Goal: Task Accomplishment & Management: Manage account settings

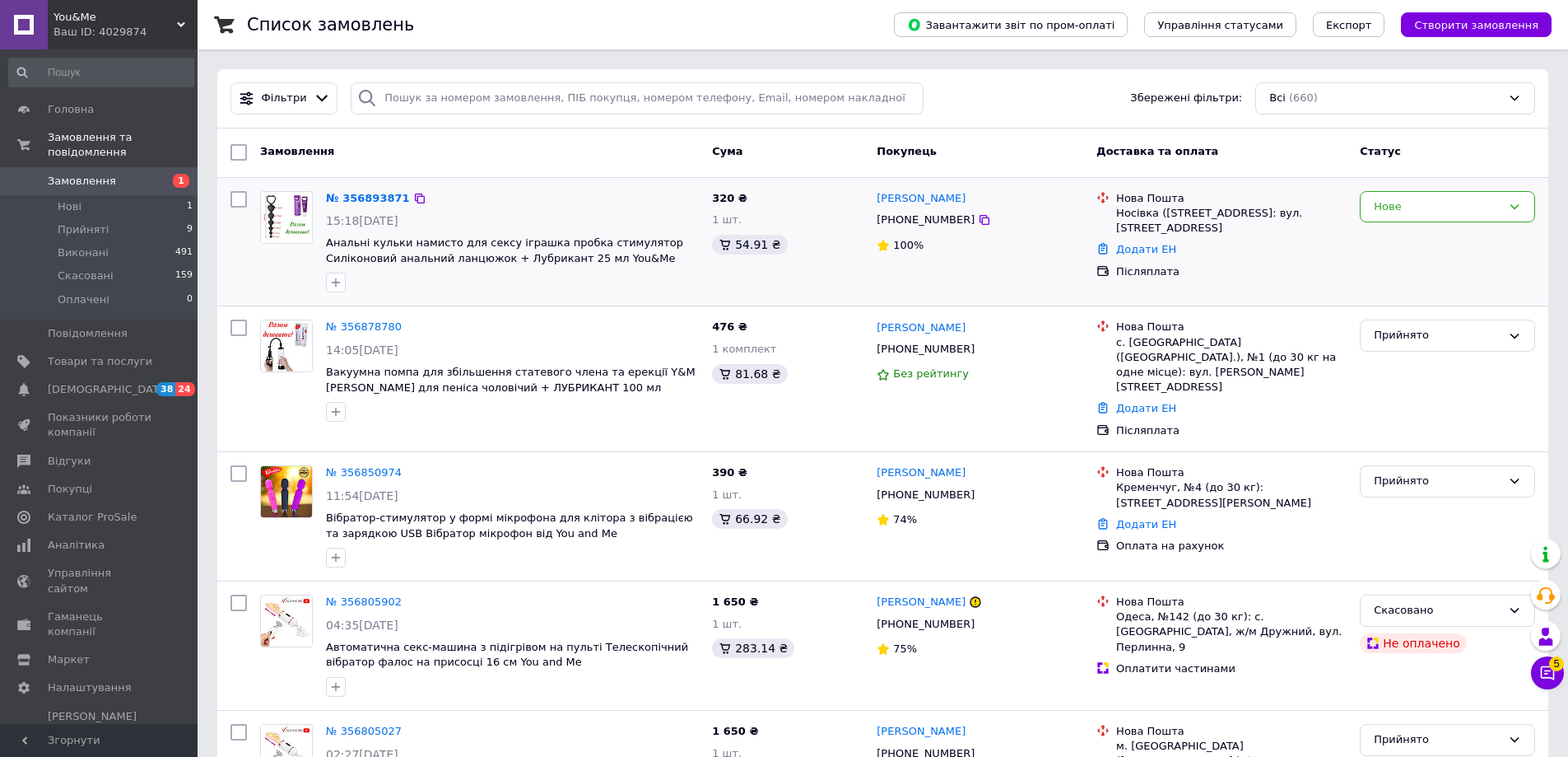
click at [538, 200] on div "№ 356893871" at bounding box center [512, 198] width 376 height 19
drag, startPoint x: 1436, startPoint y: 212, endPoint x: 1423, endPoint y: 214, distance: 13.2
click at [1436, 211] on div "Нове" at bounding box center [1437, 207] width 128 height 17
click at [1399, 235] on li "Прийнято" at bounding box center [1447, 241] width 174 height 30
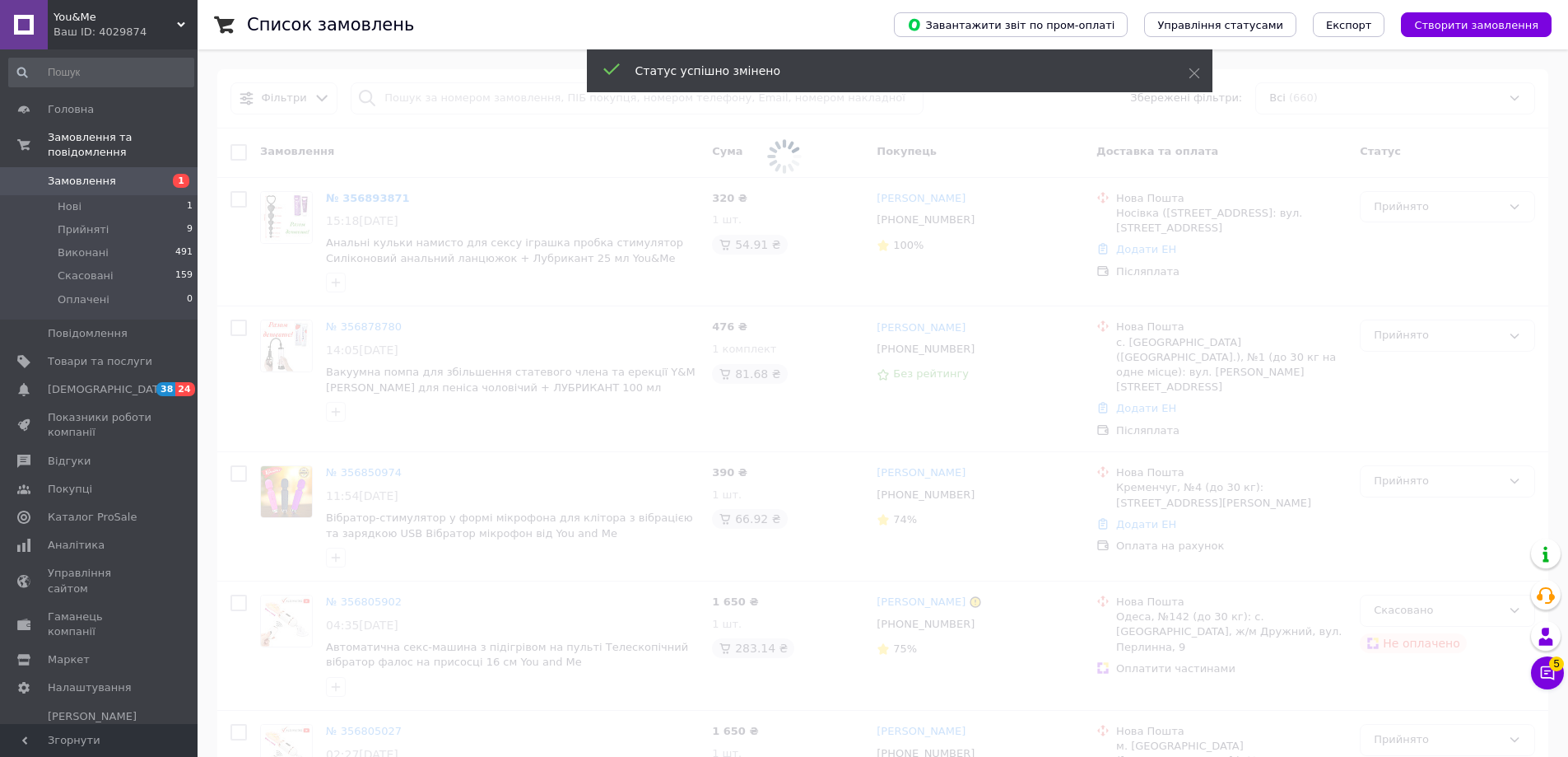
click at [959, 231] on span at bounding box center [784, 156] width 1568 height 313
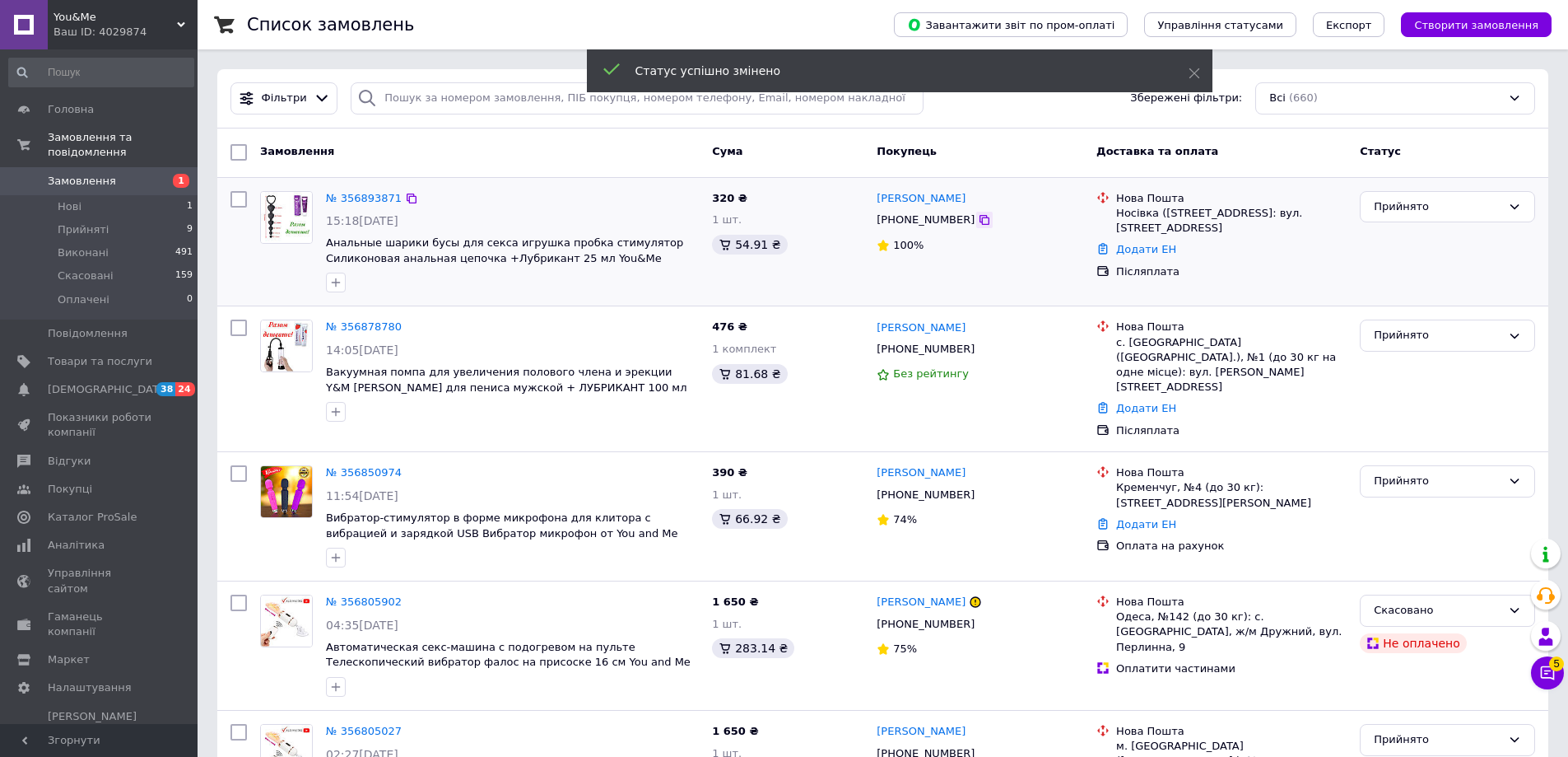
click at [980, 223] on icon at bounding box center [984, 219] width 9 height 9
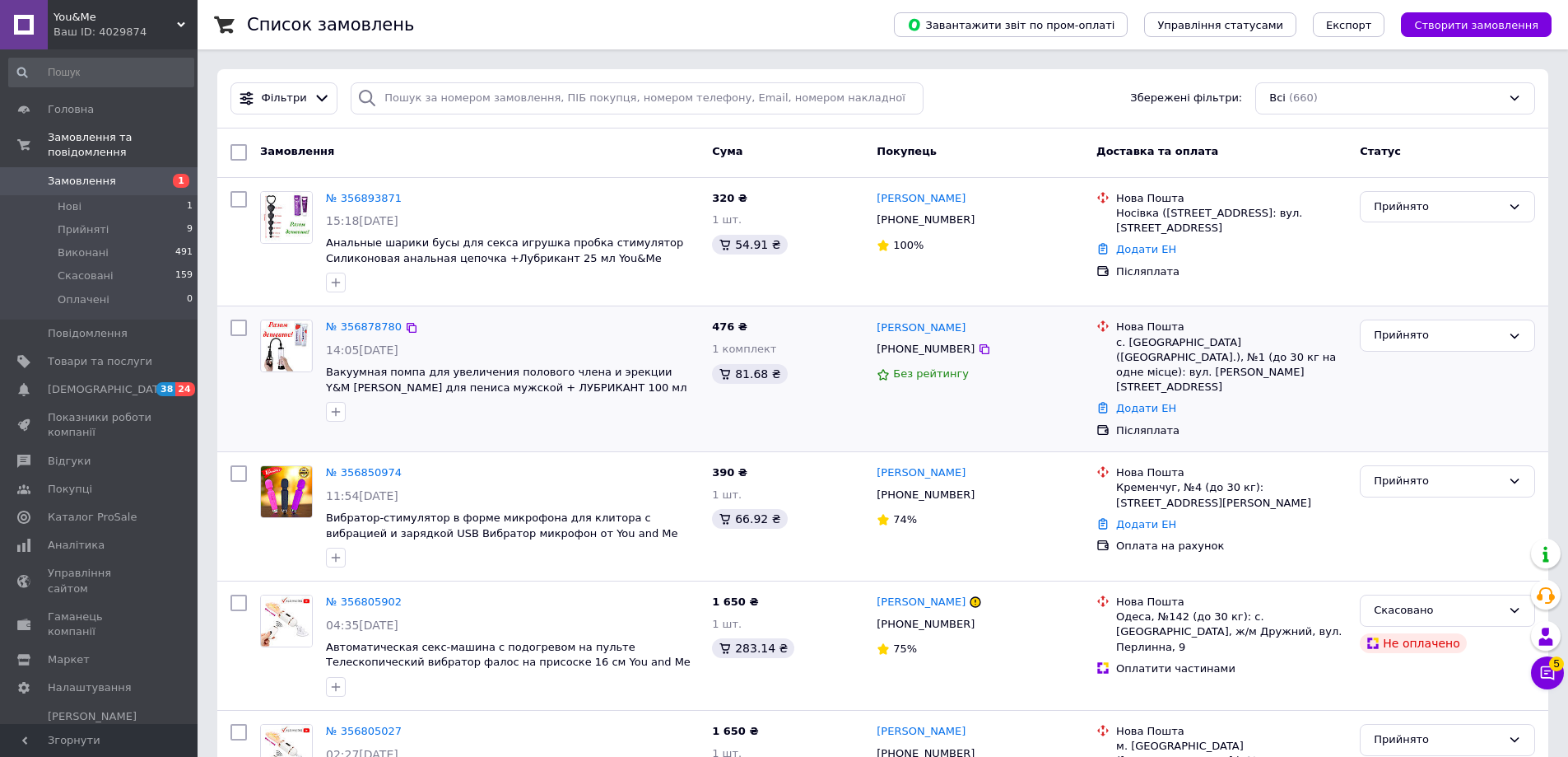
click at [1445, 390] on div "Прийнято" at bounding box center [1447, 378] width 189 height 131
click at [406, 194] on icon at bounding box center [411, 198] width 9 height 9
drag, startPoint x: 1498, startPoint y: 413, endPoint x: 1460, endPoint y: 391, distance: 43.9
click at [1498, 413] on div "Прийнято" at bounding box center [1447, 378] width 189 height 131
click at [355, 186] on div "№ 356893871 15:18, 12.08.2025 Анальные шарики бусы для секса игрушка пробка сти…" at bounding box center [512, 242] width 386 height 115
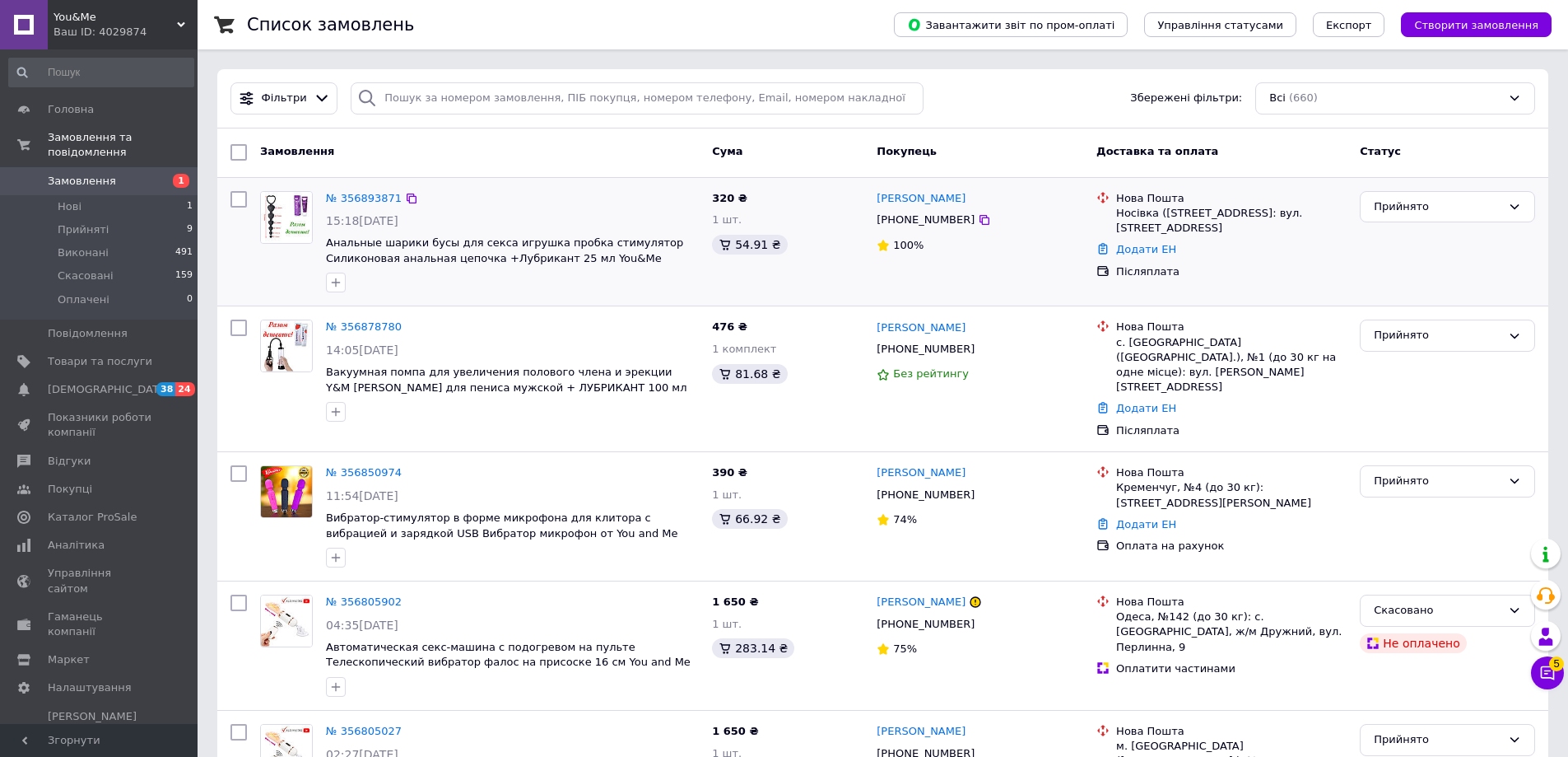
click at [358, 189] on div "№ 356893871" at bounding box center [364, 198] width 79 height 19
click at [358, 198] on link "№ 356893871" at bounding box center [364, 198] width 76 height 12
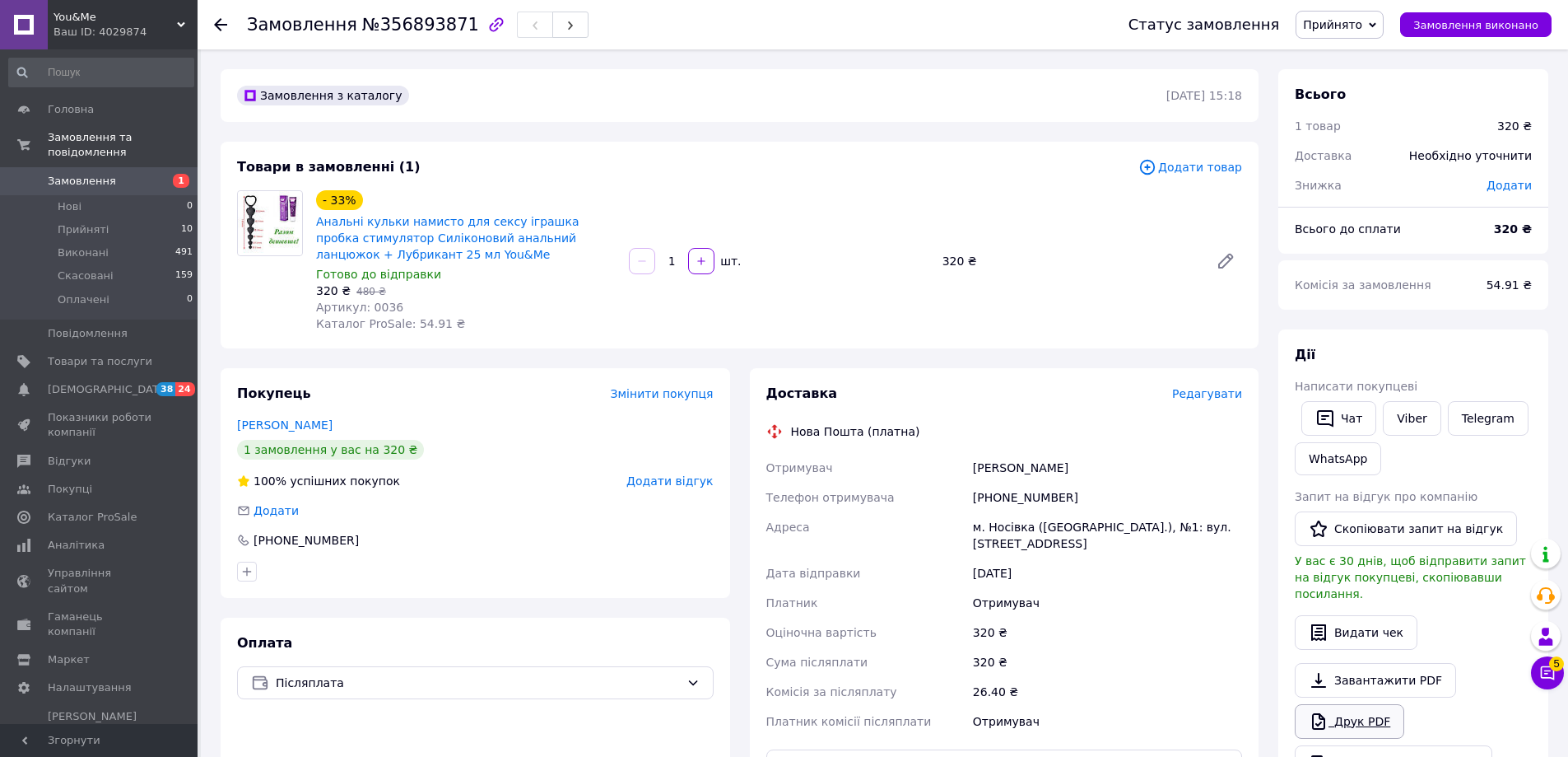
click at [1333, 704] on link "Друк PDF" at bounding box center [1349, 721] width 110 height 35
click at [379, 232] on link "Анальні кульки намисто для сексу іграшка пробка стимулятор Силіконовий анальний…" at bounding box center [448, 237] width 263 height 46
click at [68, 222] on span "Прийняті" at bounding box center [83, 230] width 51 height 15
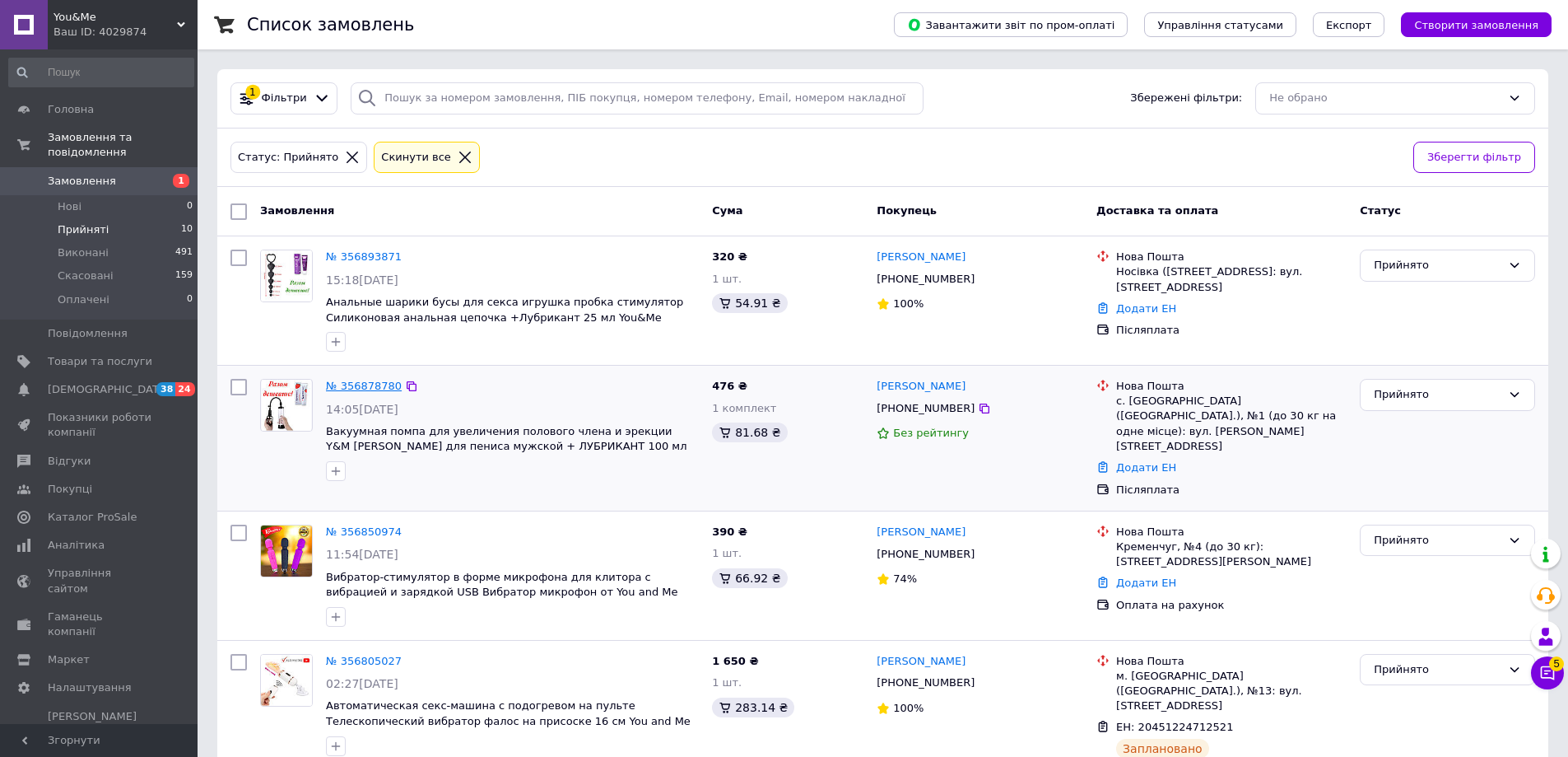
click at [361, 387] on link "№ 356878780" at bounding box center [364, 386] width 76 height 12
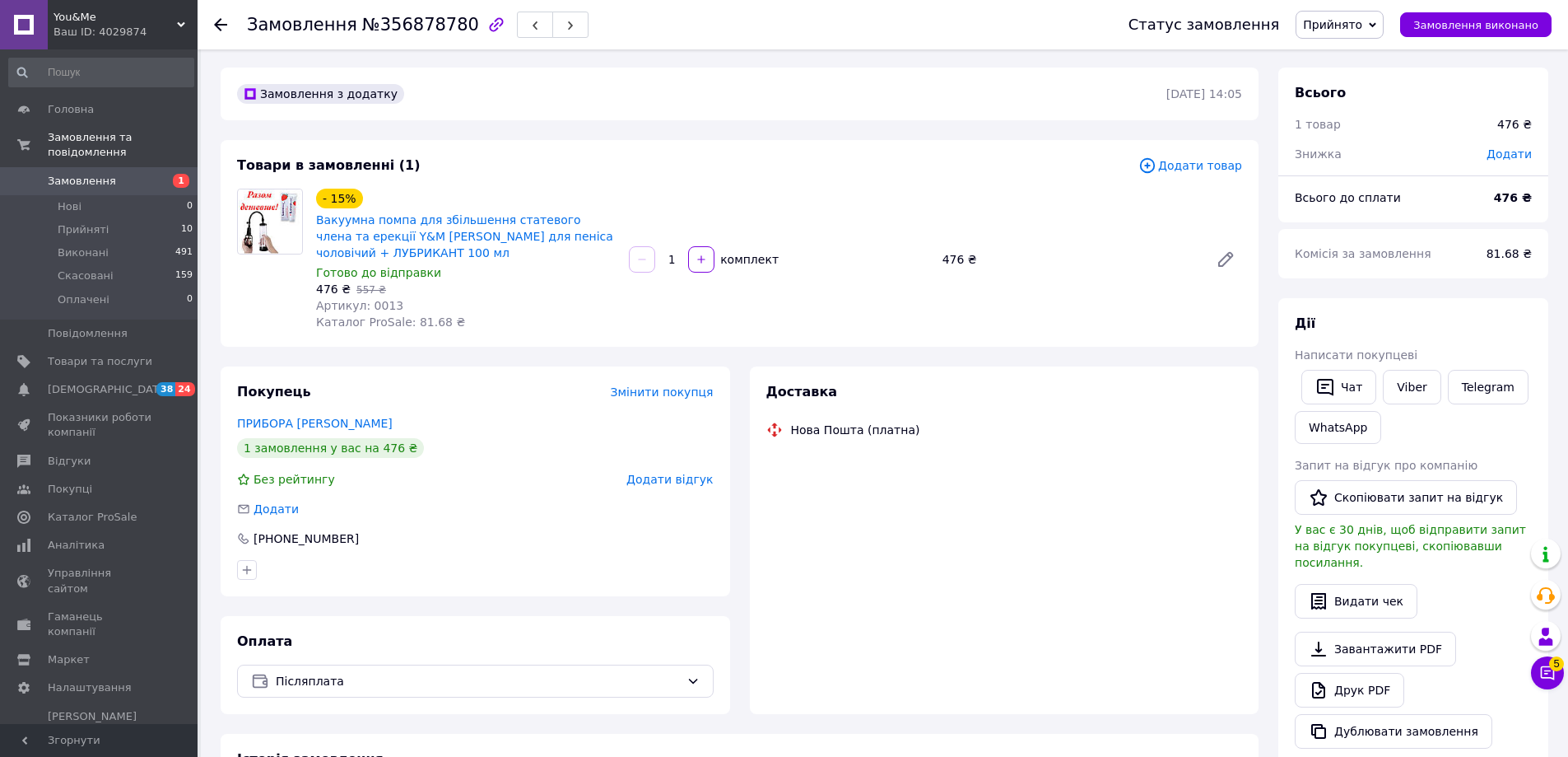
scroll to position [395, 0]
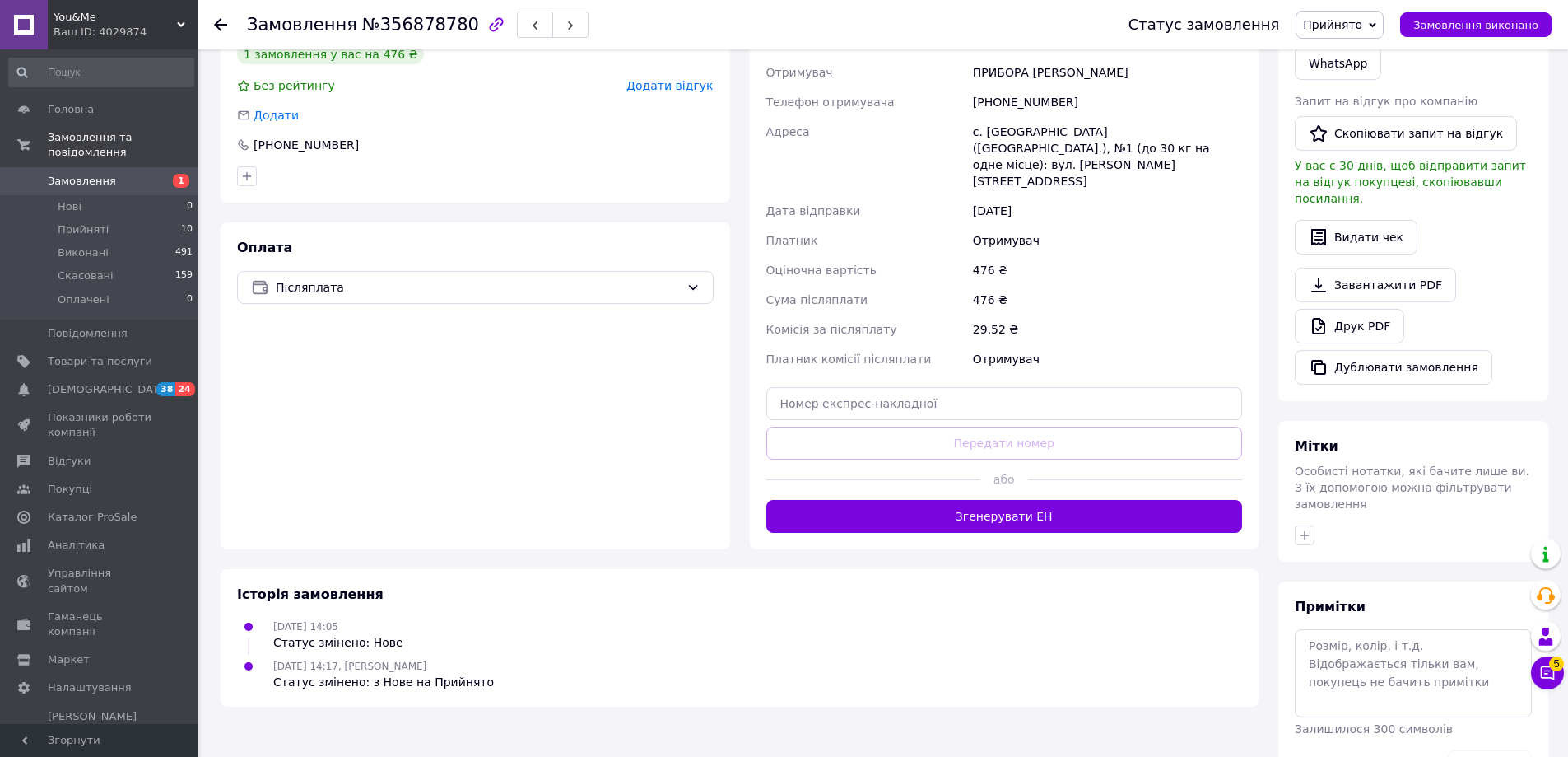
click at [1008, 500] on button "Згенерувати ЕН" at bounding box center [1004, 516] width 476 height 33
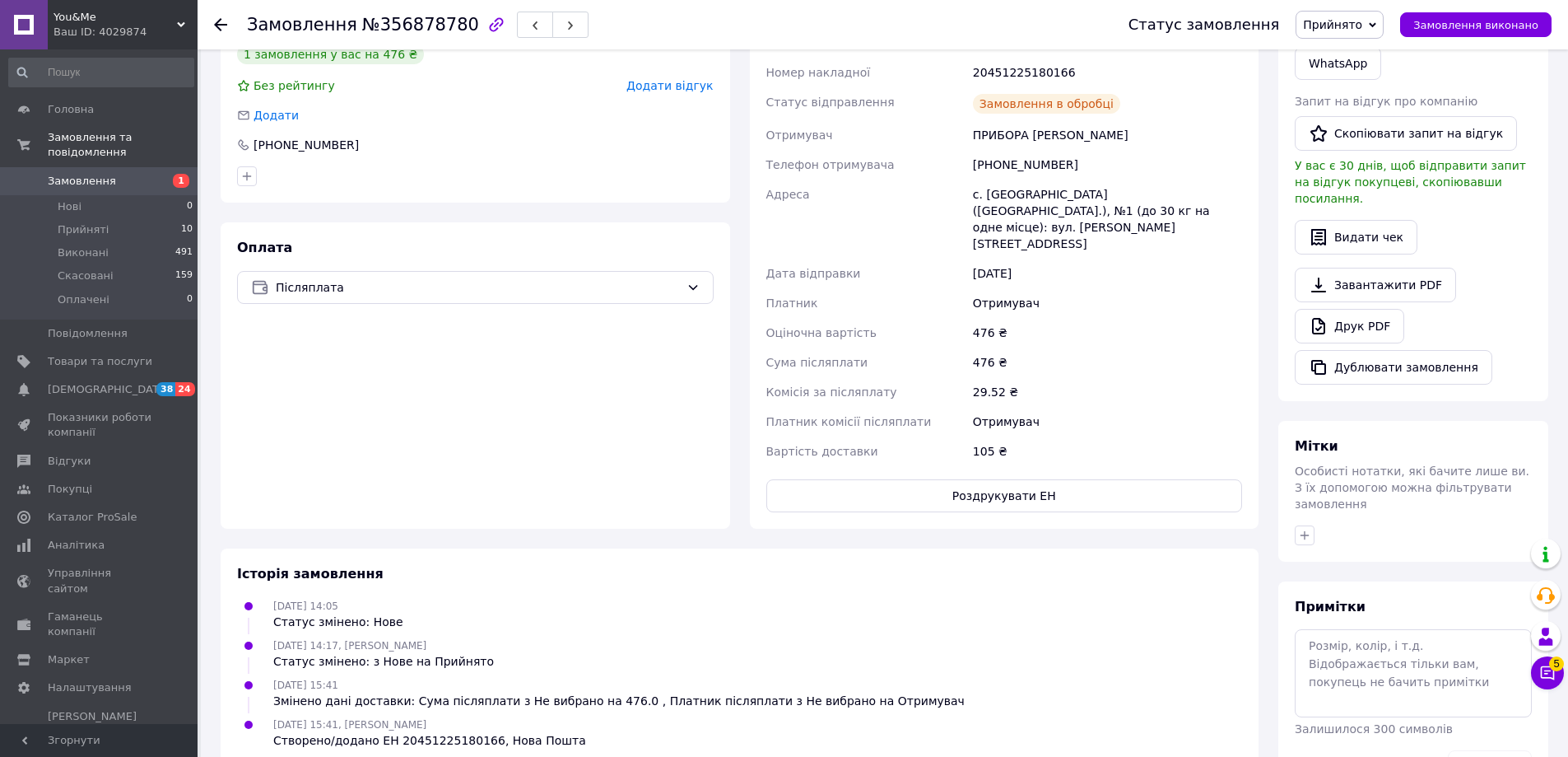
click at [1034, 348] on div "476 ₴" at bounding box center [1107, 362] width 276 height 29
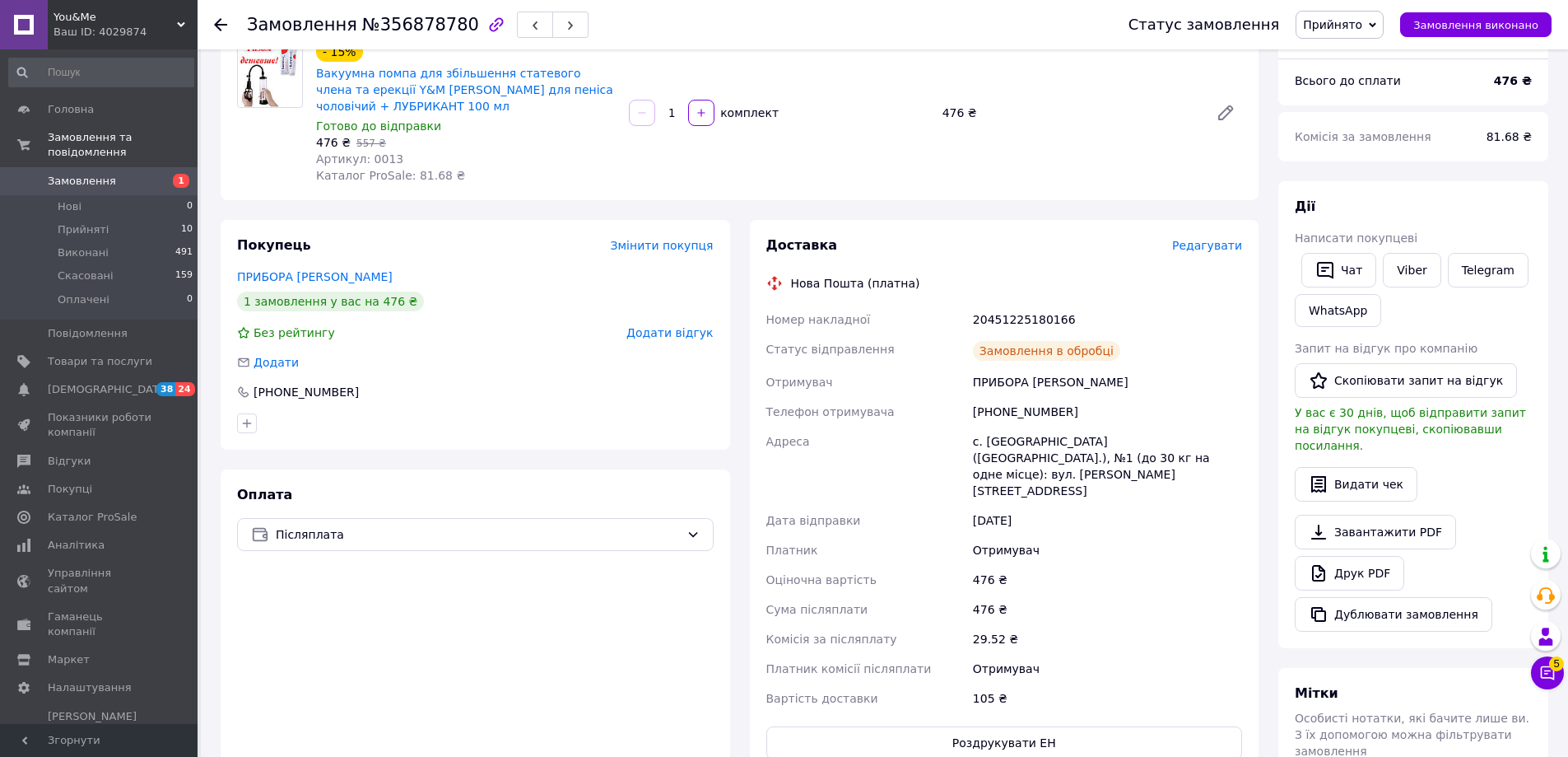
click at [1019, 317] on div "20451225180166" at bounding box center [1107, 318] width 276 height 29
copy div "20451225180166"
click at [133, 218] on li "Прийняті 10" at bounding box center [101, 230] width 202 height 23
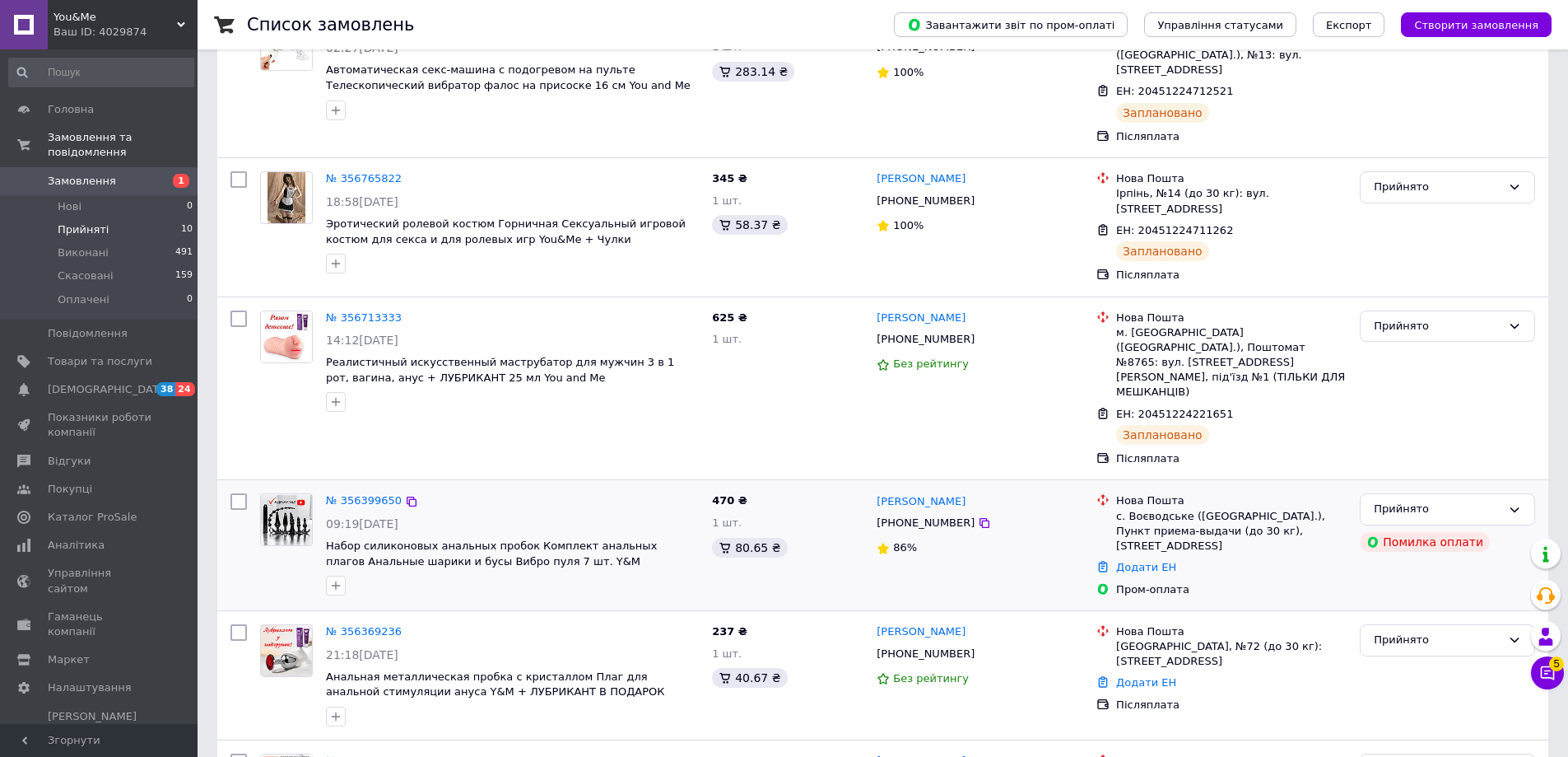
scroll to position [834, 0]
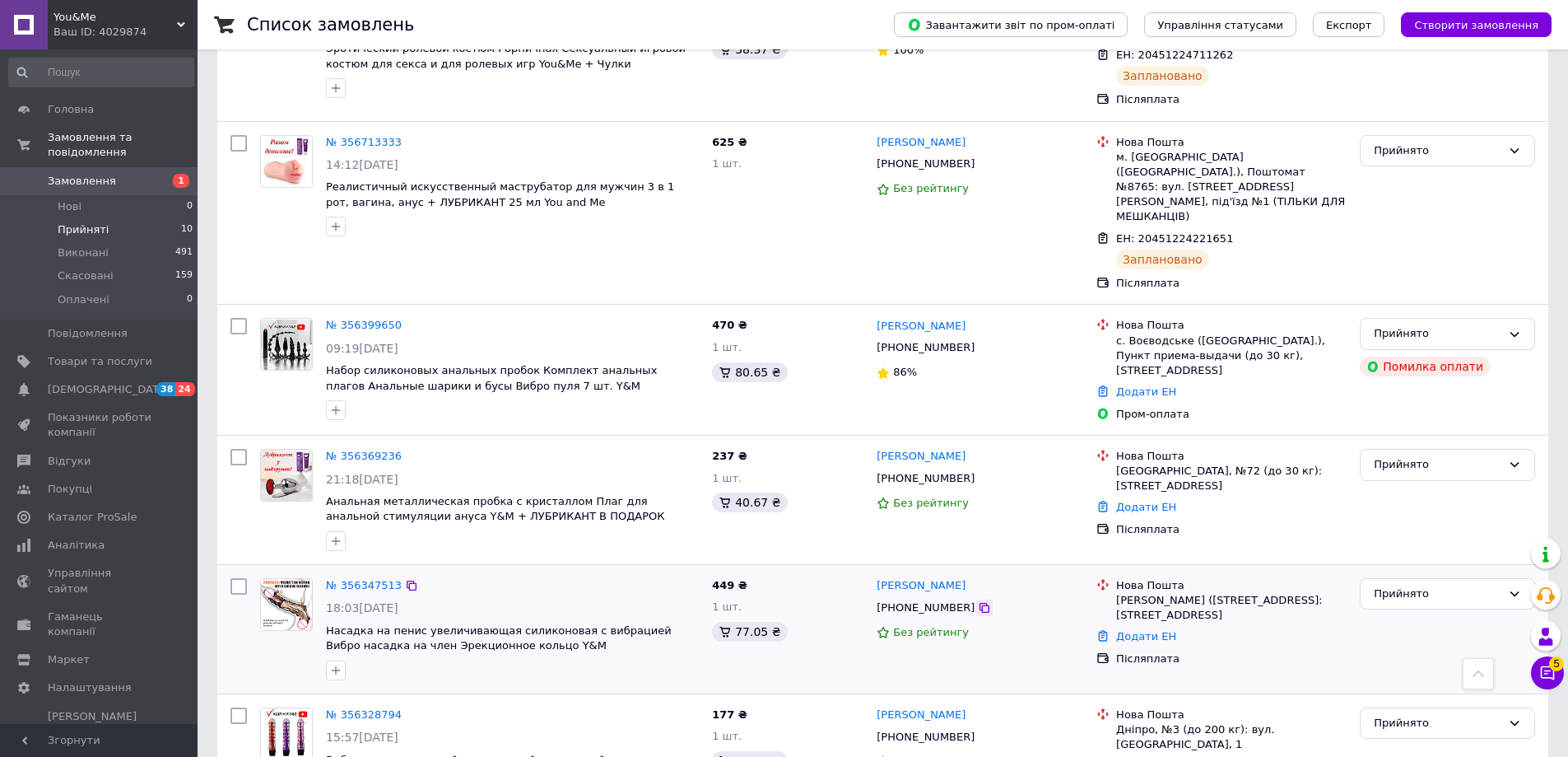
click at [978, 601] on icon at bounding box center [984, 608] width 13 height 13
click at [1463, 442] on div "Прийнято" at bounding box center [1447, 500] width 189 height 115
click at [978, 472] on icon at bounding box center [984, 478] width 13 height 13
click at [1453, 442] on div "Прийнято" at bounding box center [1447, 500] width 189 height 115
click at [978, 731] on icon at bounding box center [984, 737] width 13 height 13
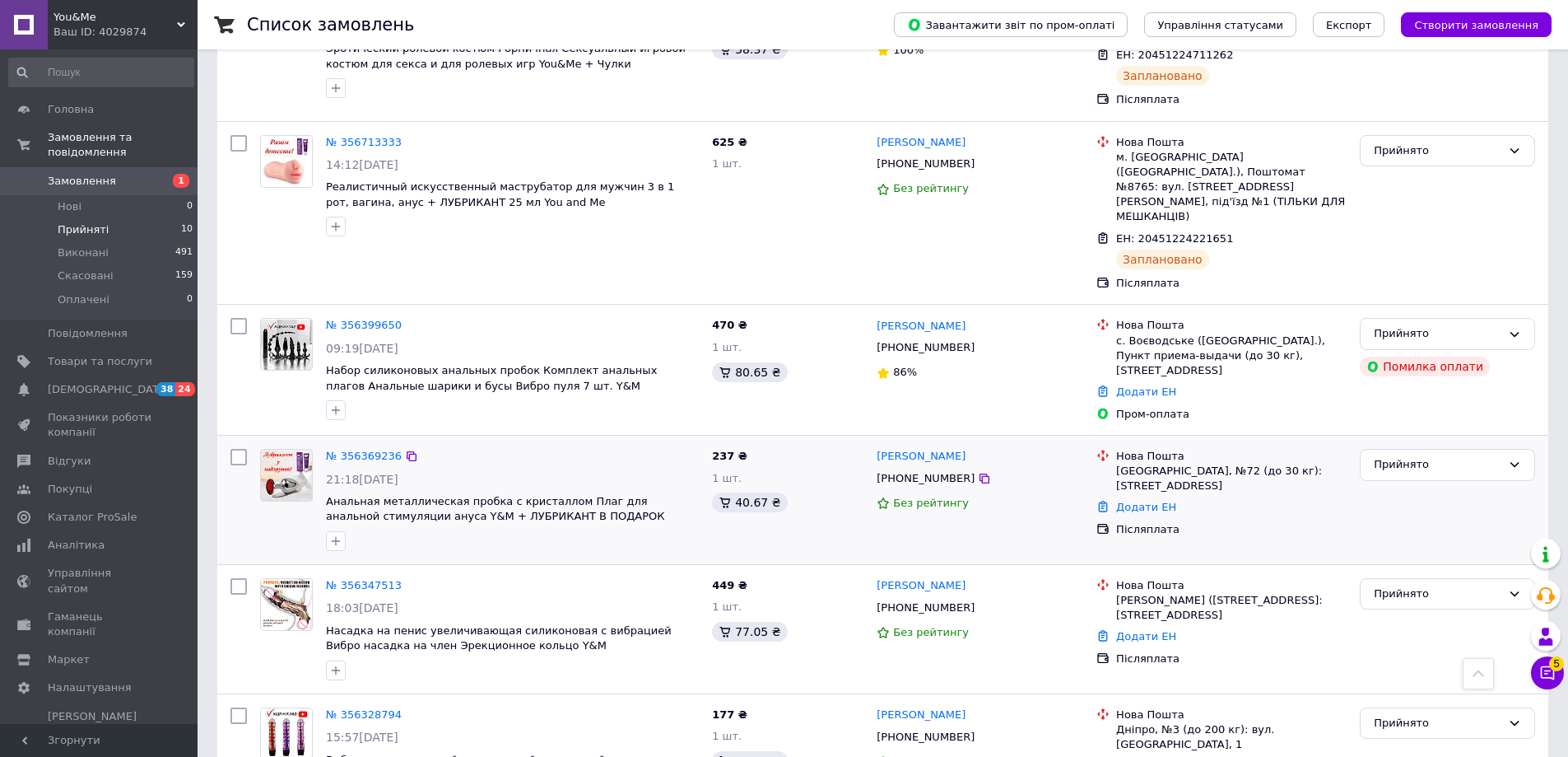
click at [1489, 442] on div "Прийнято" at bounding box center [1447, 500] width 189 height 115
click at [363, 706] on div "№ 356328794" at bounding box center [364, 715] width 79 height 19
click at [363, 708] on link "№ 356328794" at bounding box center [364, 714] width 76 height 12
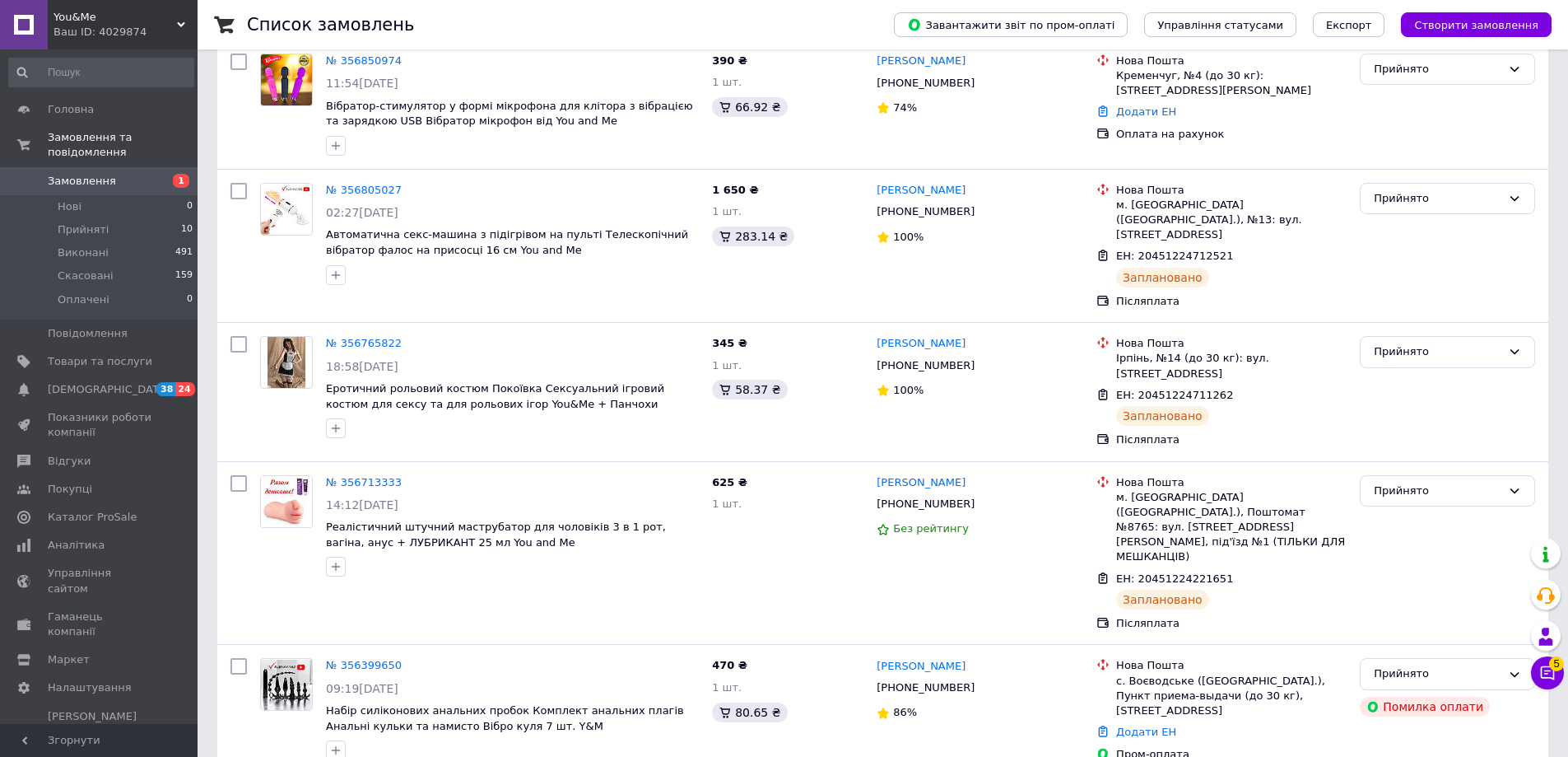
scroll to position [834, 0]
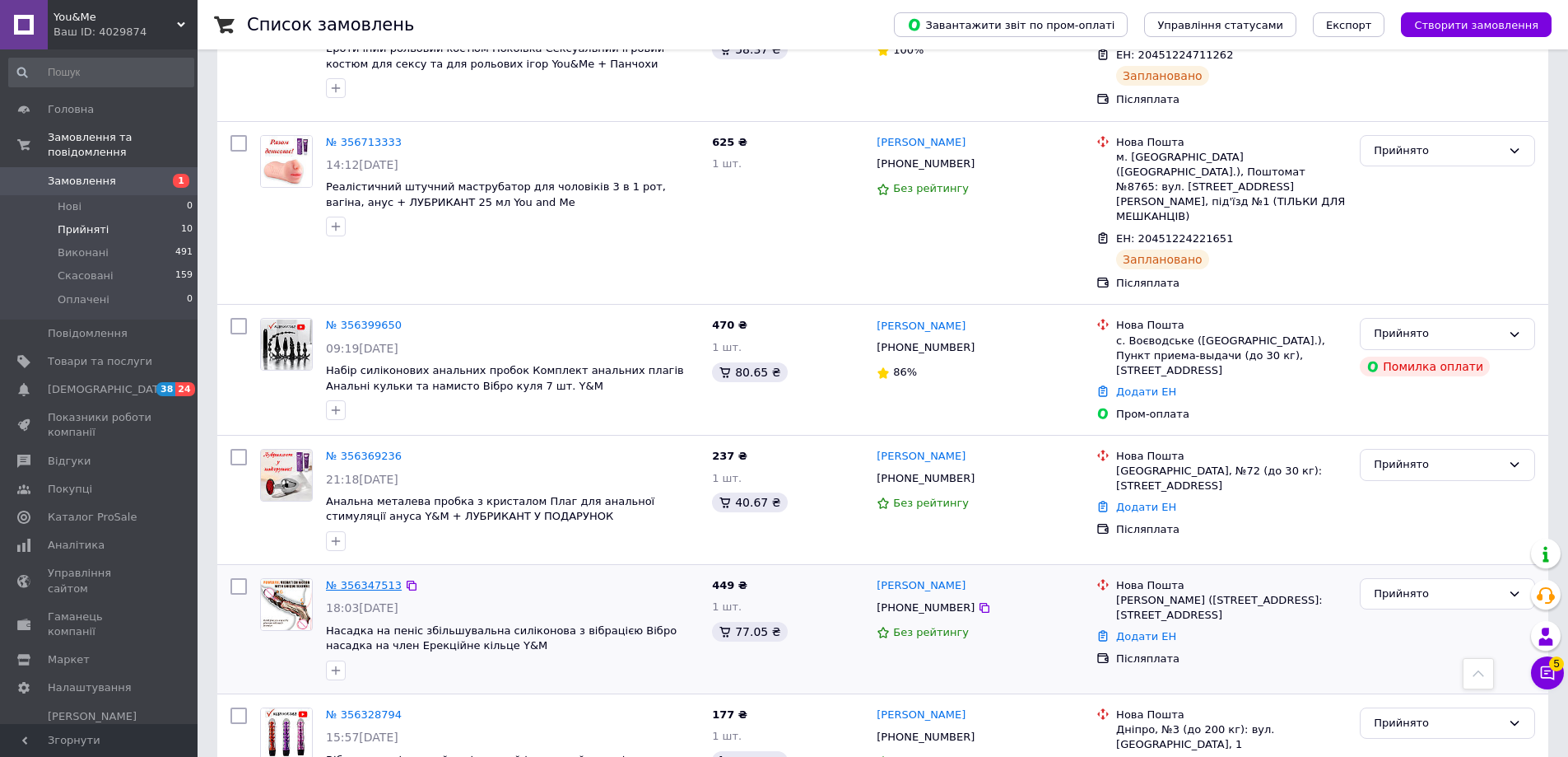
click at [366, 578] on link "№ 356347513" at bounding box center [364, 584] width 76 height 12
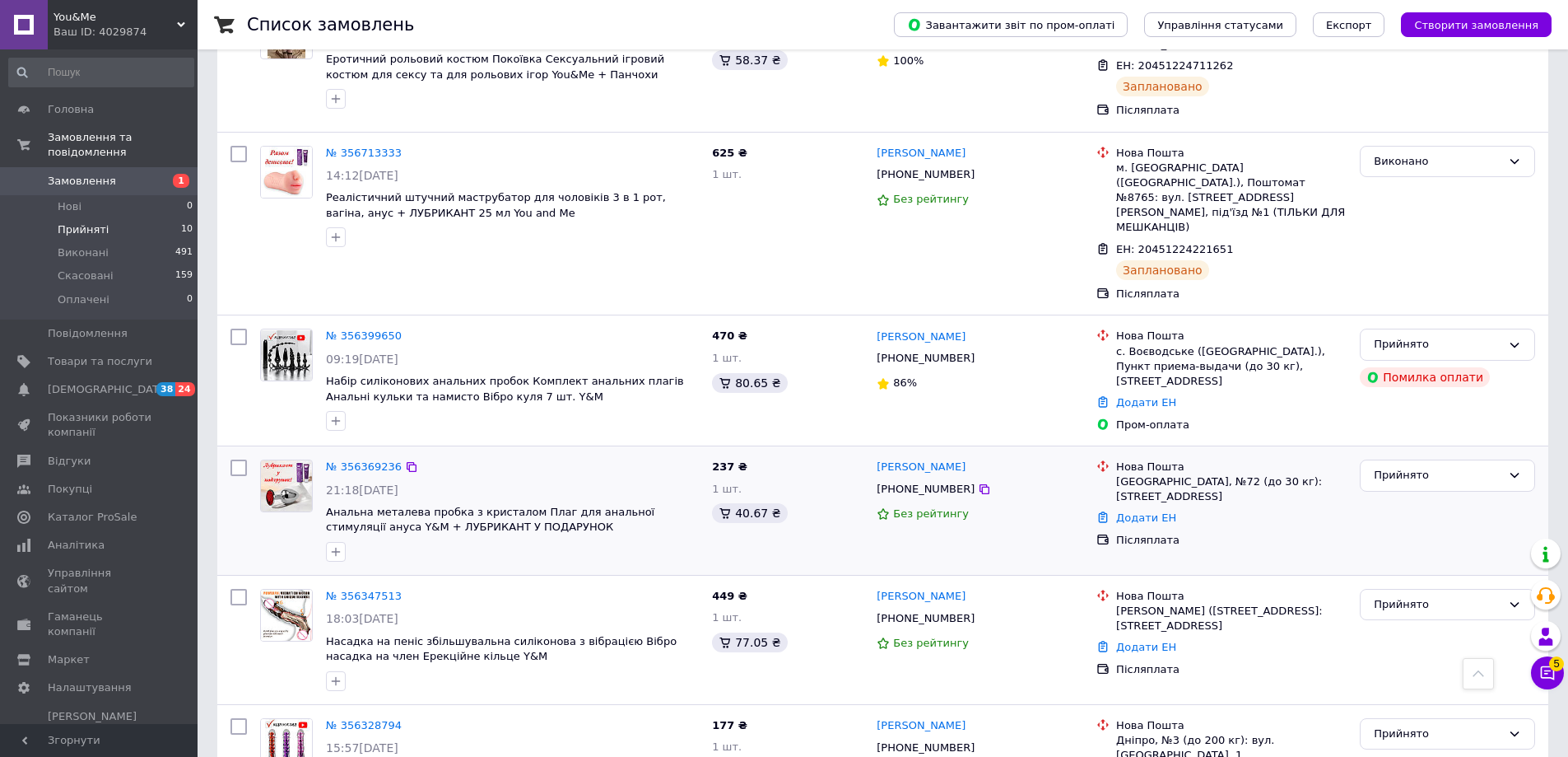
scroll to position [834, 0]
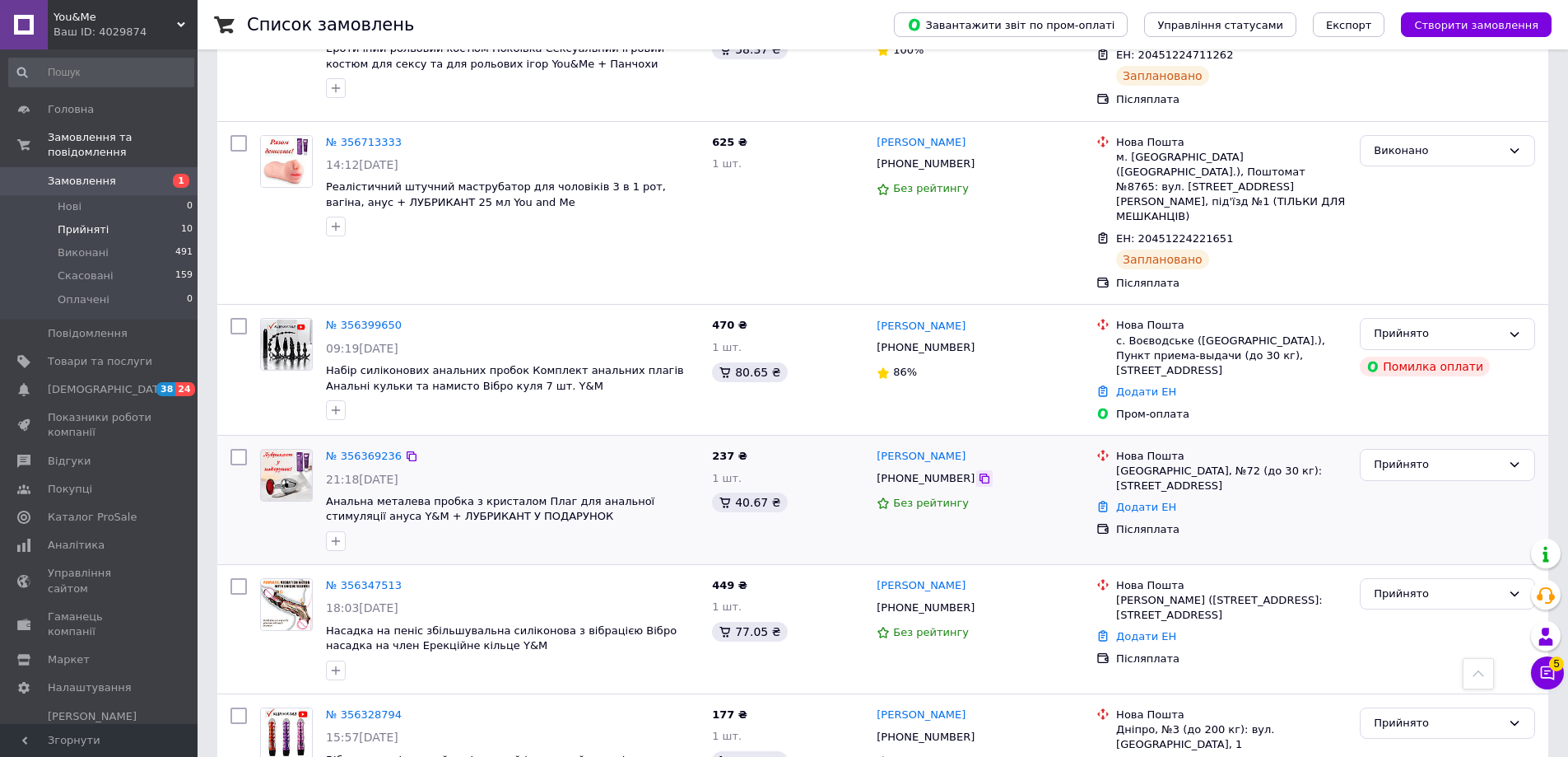
click at [978, 472] on icon at bounding box center [984, 478] width 13 height 13
click at [1466, 442] on div "Прийнято" at bounding box center [1447, 500] width 189 height 115
click at [374, 708] on link "№ 356328794" at bounding box center [364, 714] width 76 height 12
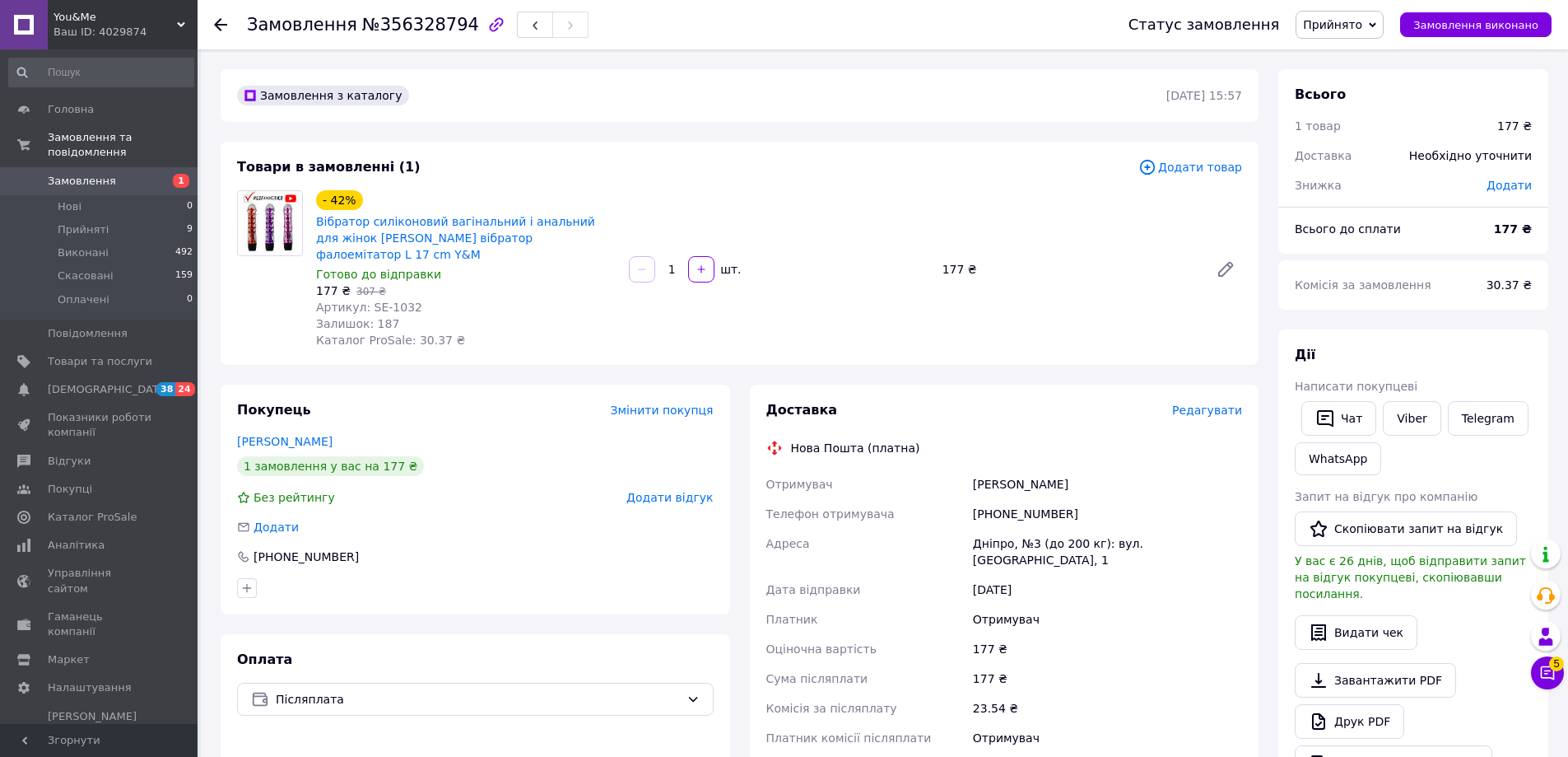
click at [1325, 389] on span "Написати покупцеві" at bounding box center [1355, 387] width 123 height 13
click at [1331, 412] on icon "button" at bounding box center [1324, 418] width 20 height 20
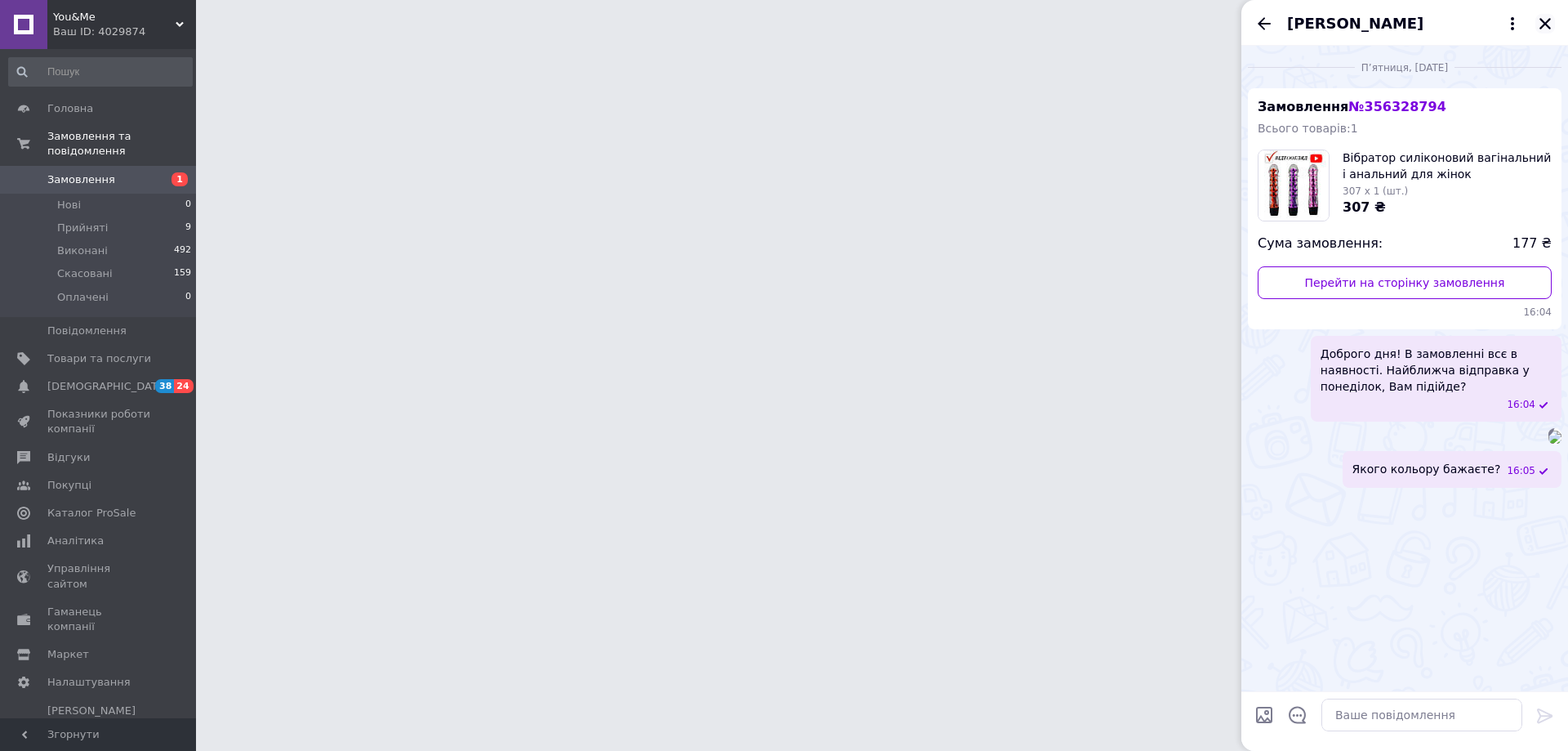
click at [1543, 23] on icon "Закрити" at bounding box center [1545, 23] width 15 height 15
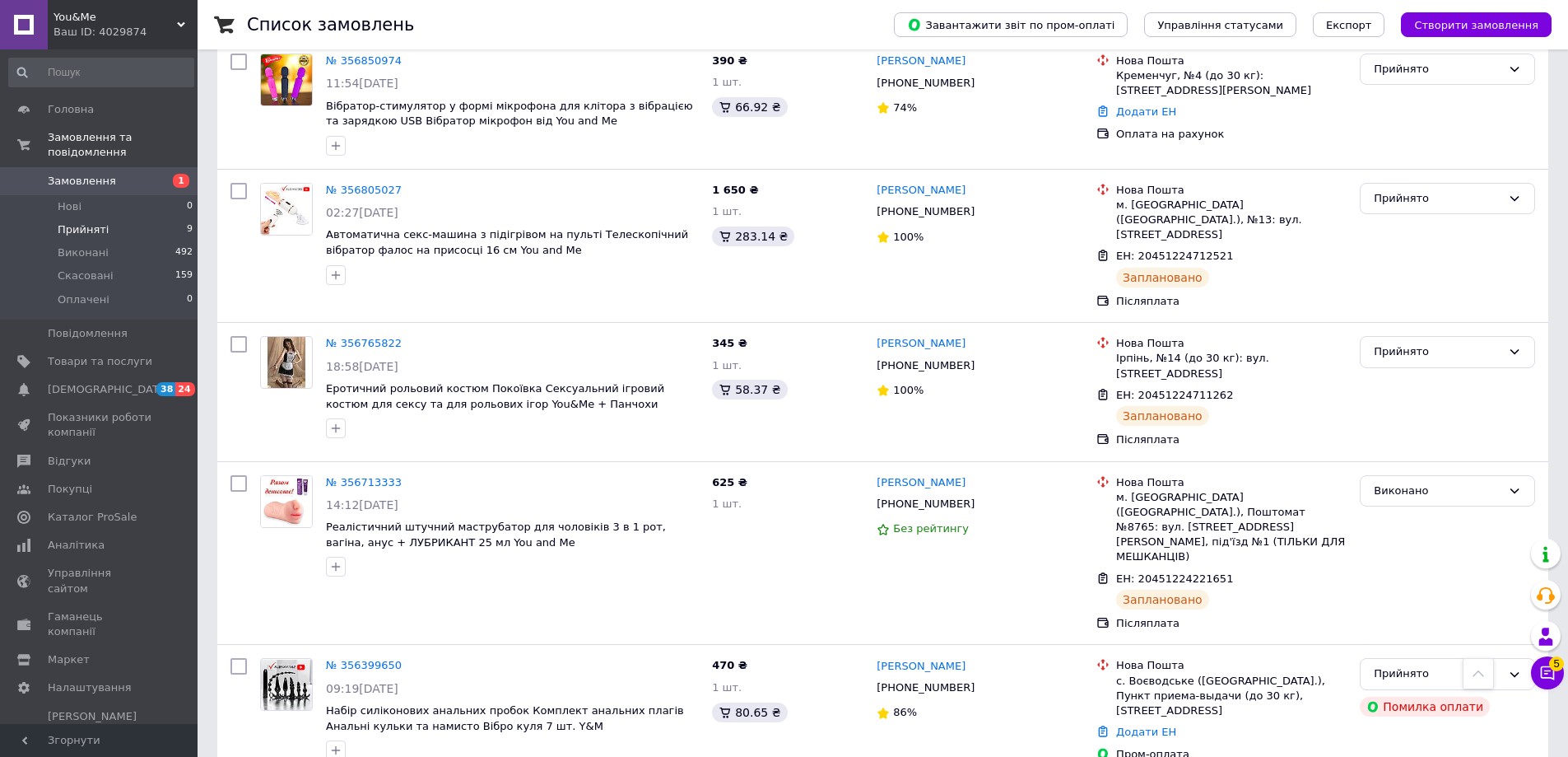
scroll to position [834, 0]
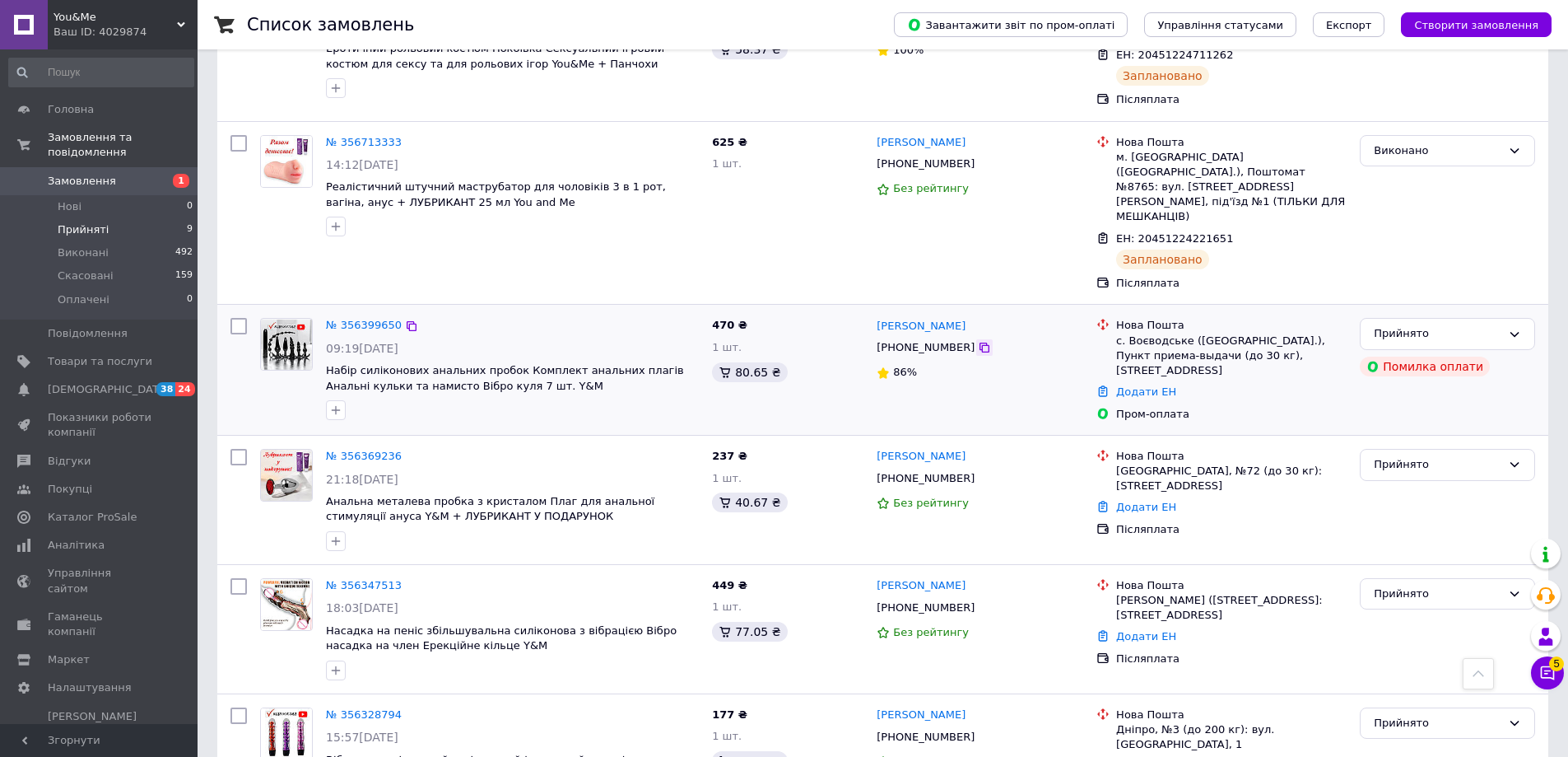
click at [978, 341] on icon at bounding box center [984, 348] width 13 height 13
click at [961, 313] on div "Виктория Танас +380972327731 86%" at bounding box center [980, 370] width 220 height 117
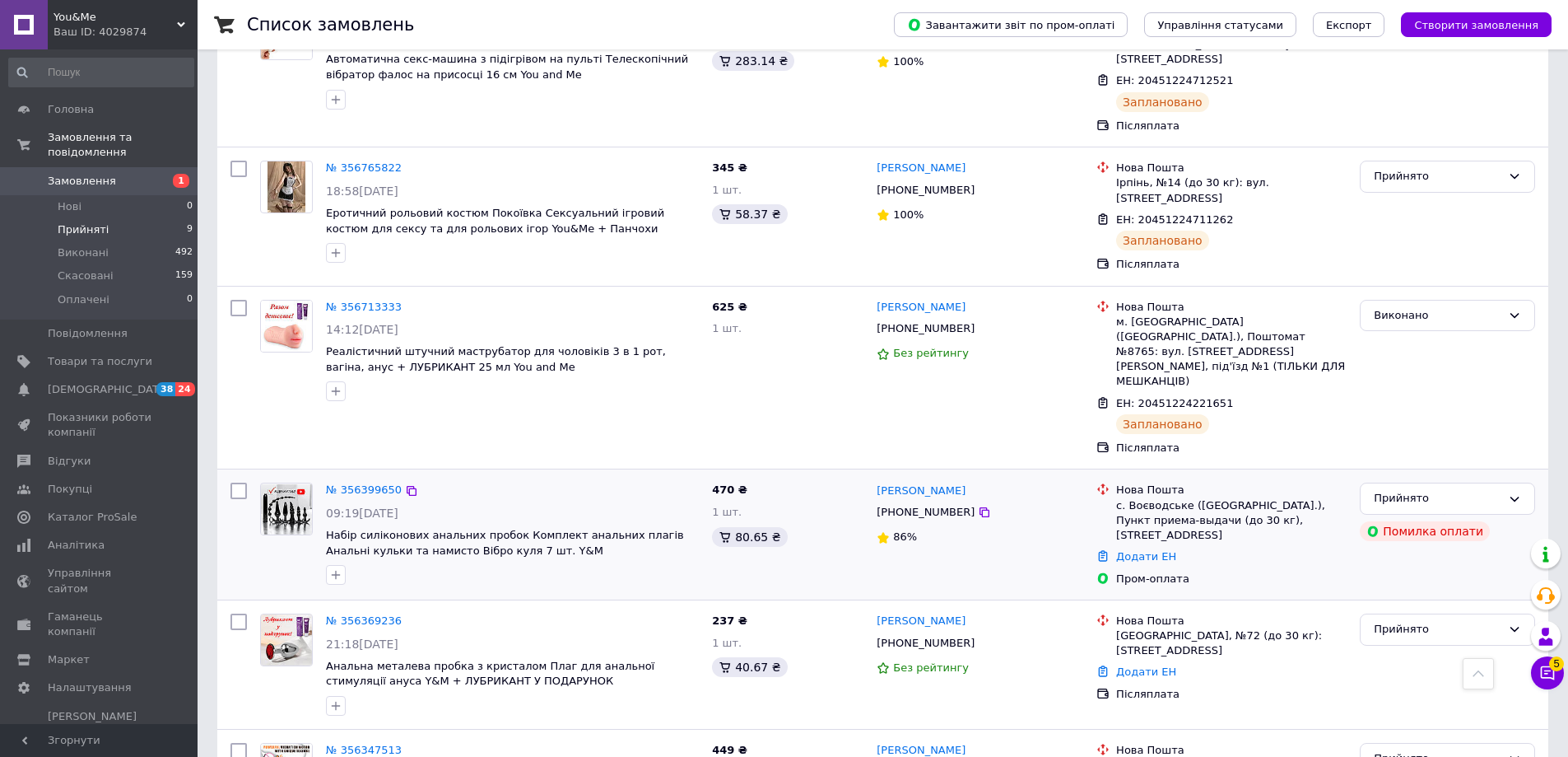
scroll to position [587, 0]
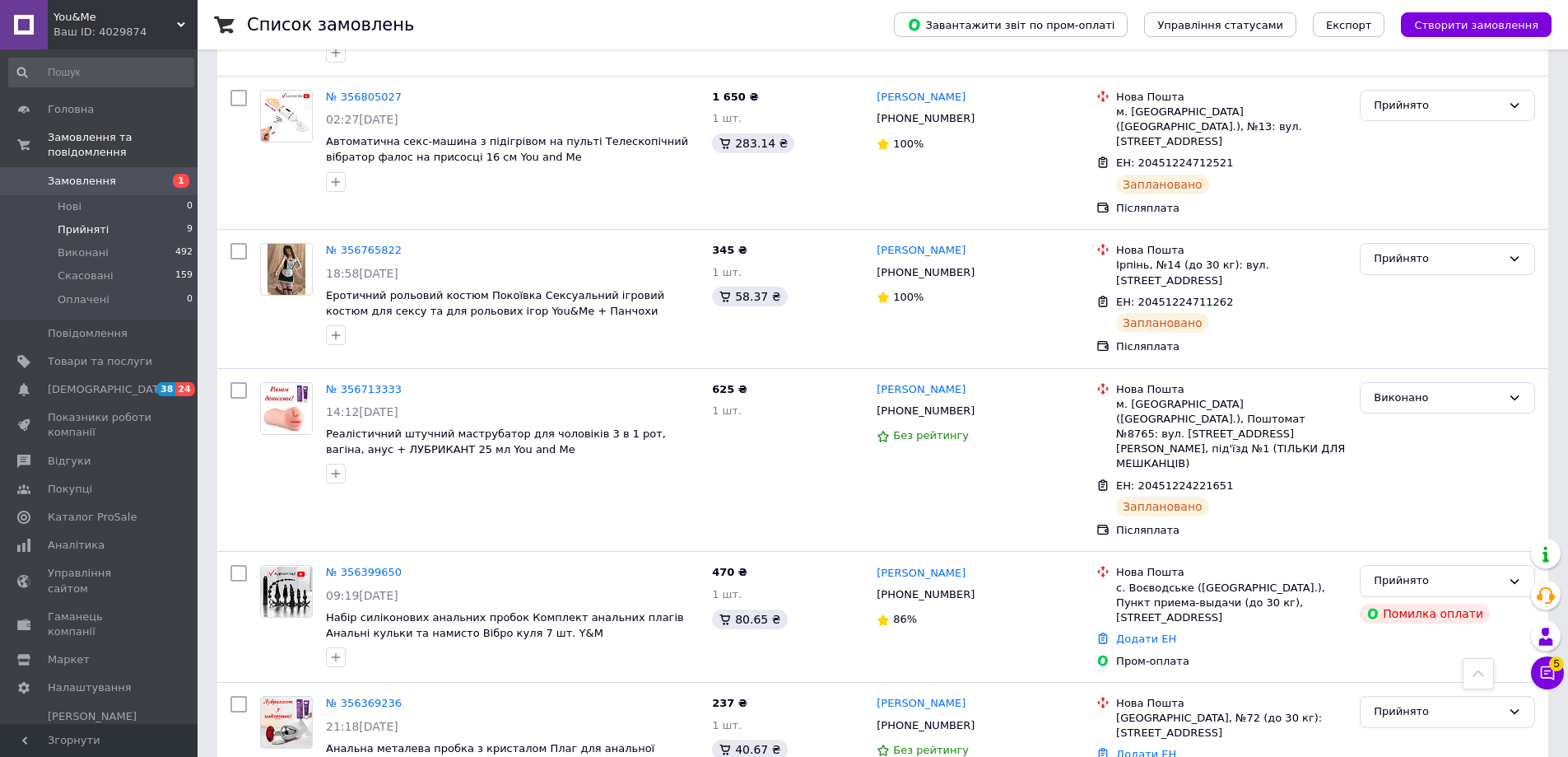
click at [87, 35] on div "Ваш ID: 4029874" at bounding box center [126, 32] width 144 height 15
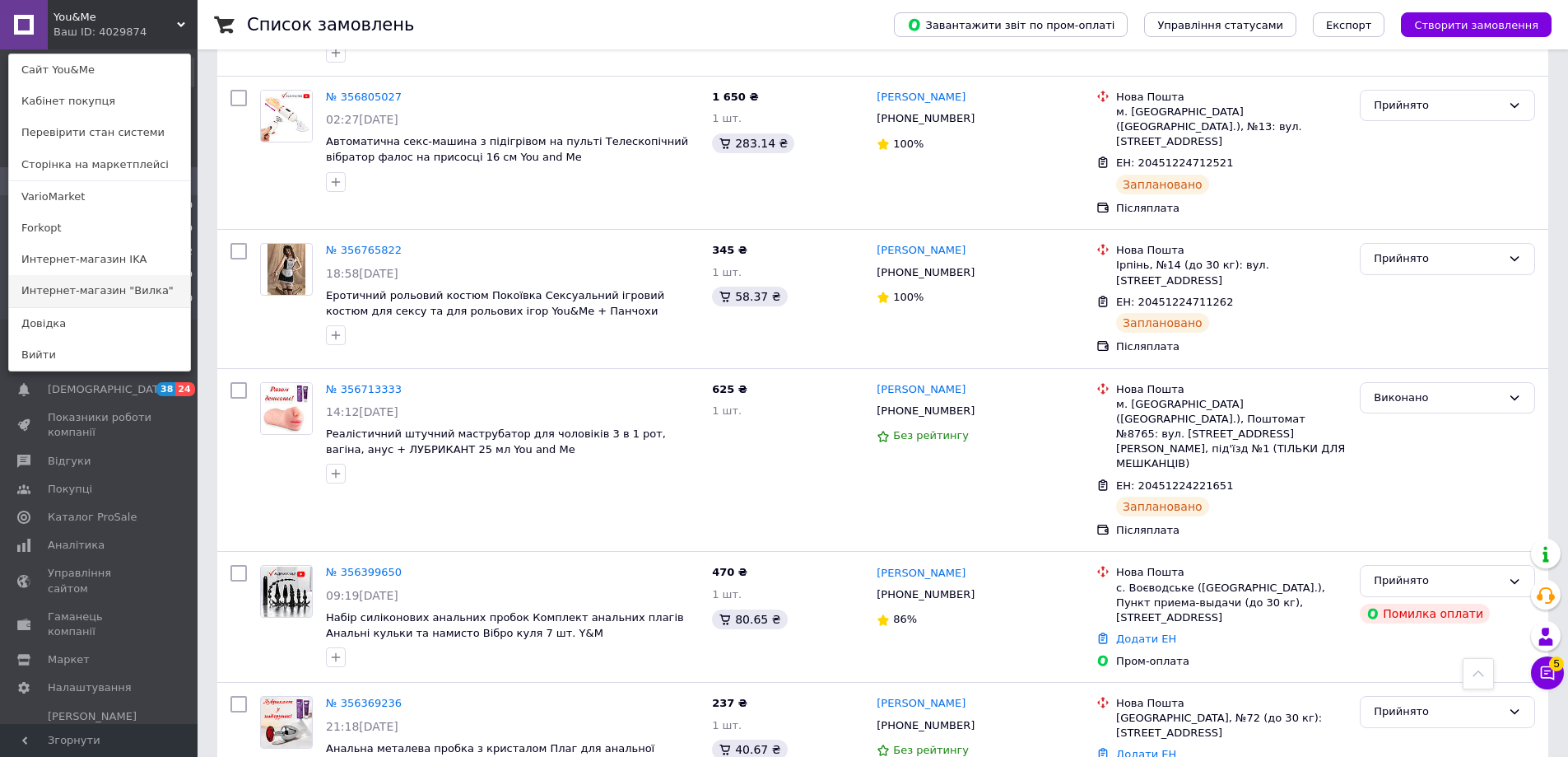
click at [97, 284] on link "Интернет-магазин "Вилка"" at bounding box center [100, 290] width 181 height 31
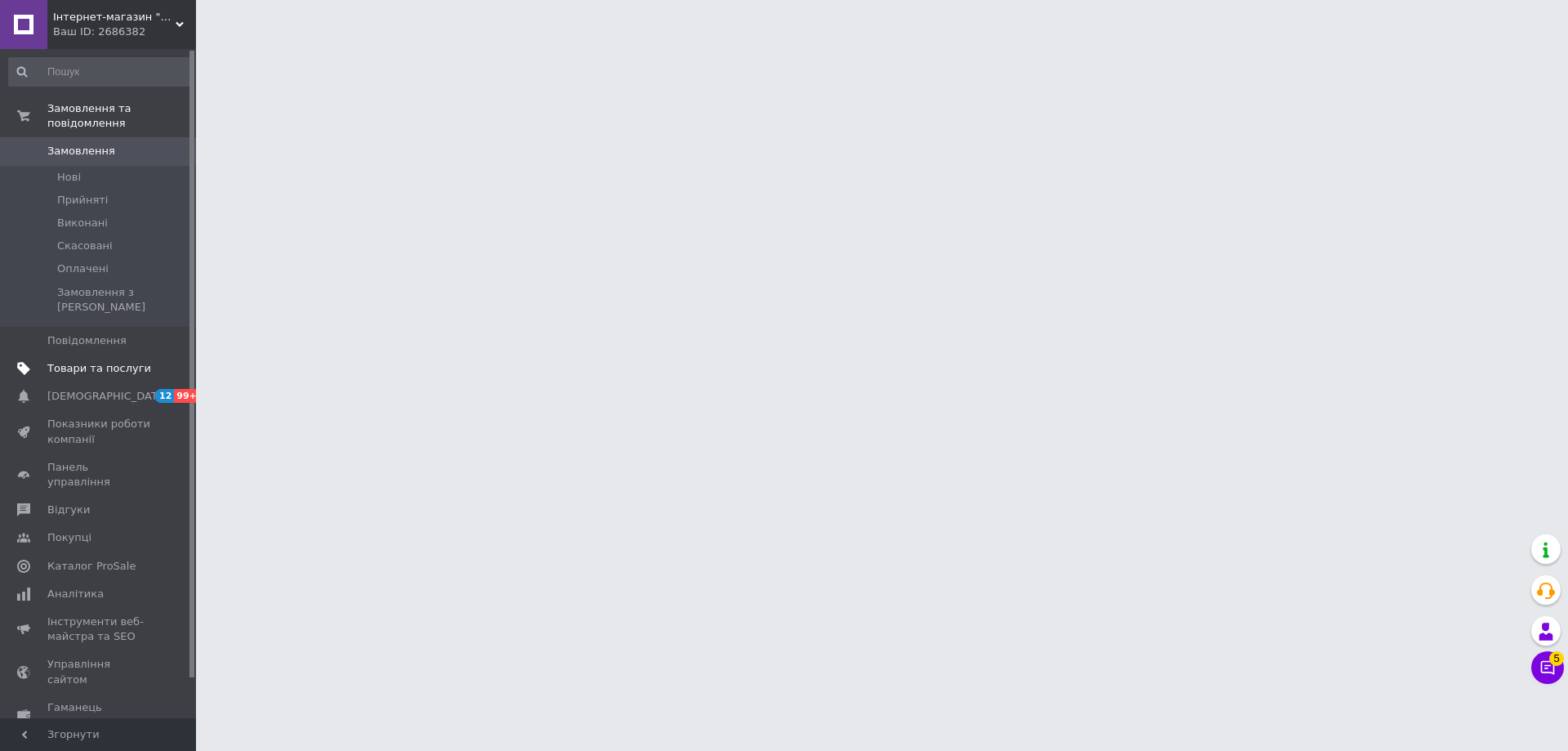
click at [86, 354] on link "Товари та послуги" at bounding box center [100, 368] width 201 height 28
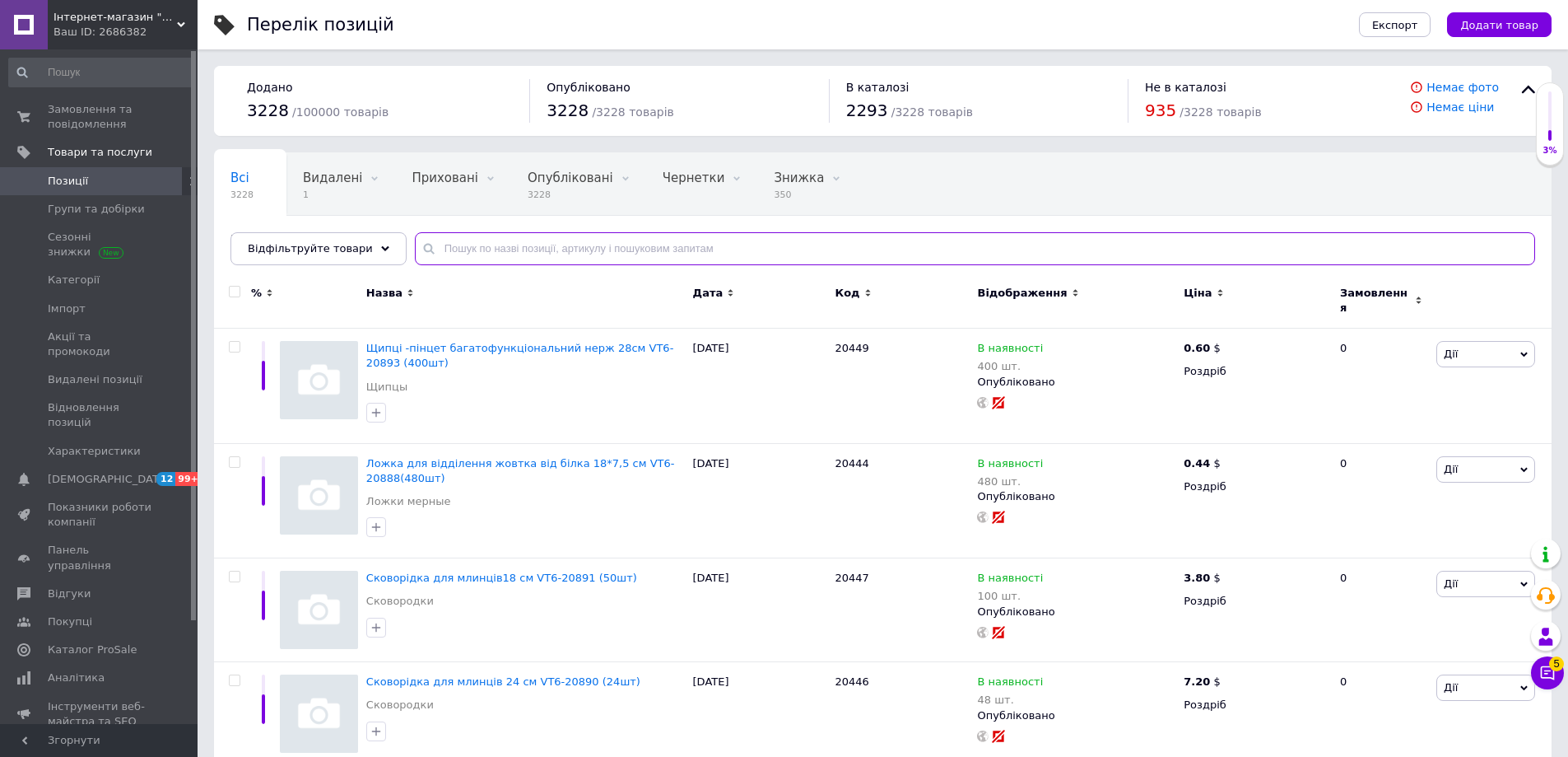
click at [587, 239] on input "text" at bounding box center [975, 249] width 1120 height 33
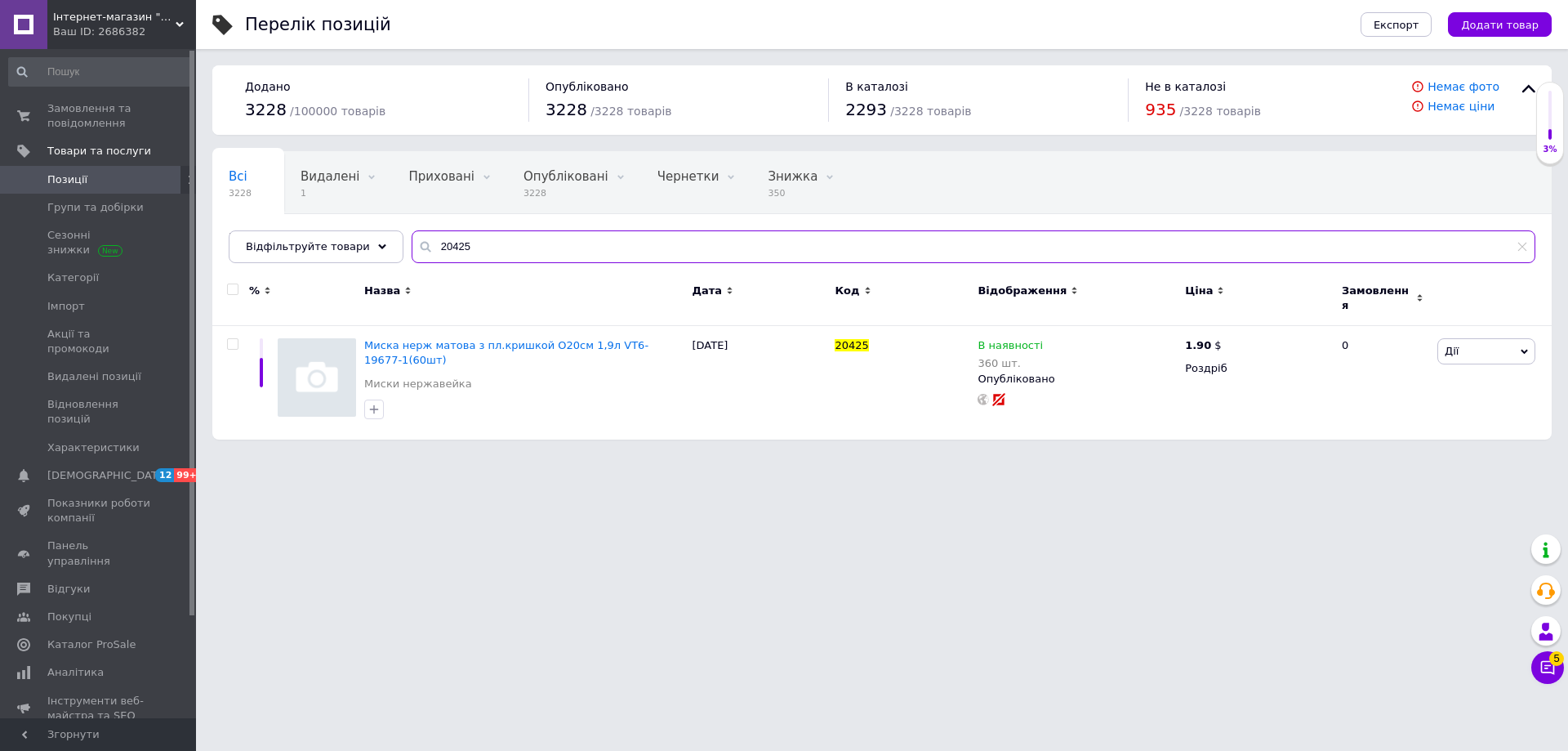
type input "20425"
click at [116, 35] on div "Ваш ID: 2686382" at bounding box center [125, 32] width 142 height 15
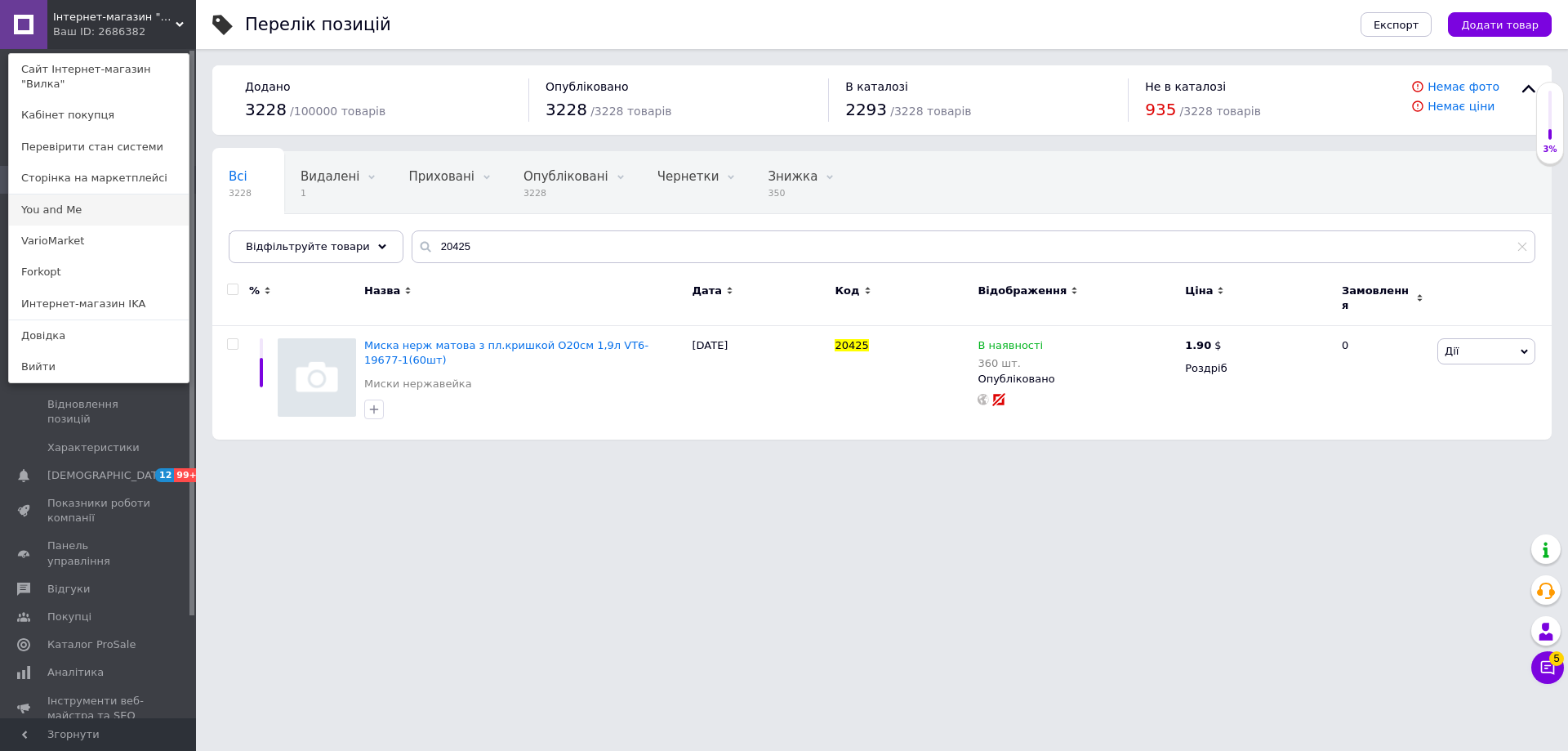
click at [82, 194] on link "You and Me" at bounding box center [99, 209] width 180 height 31
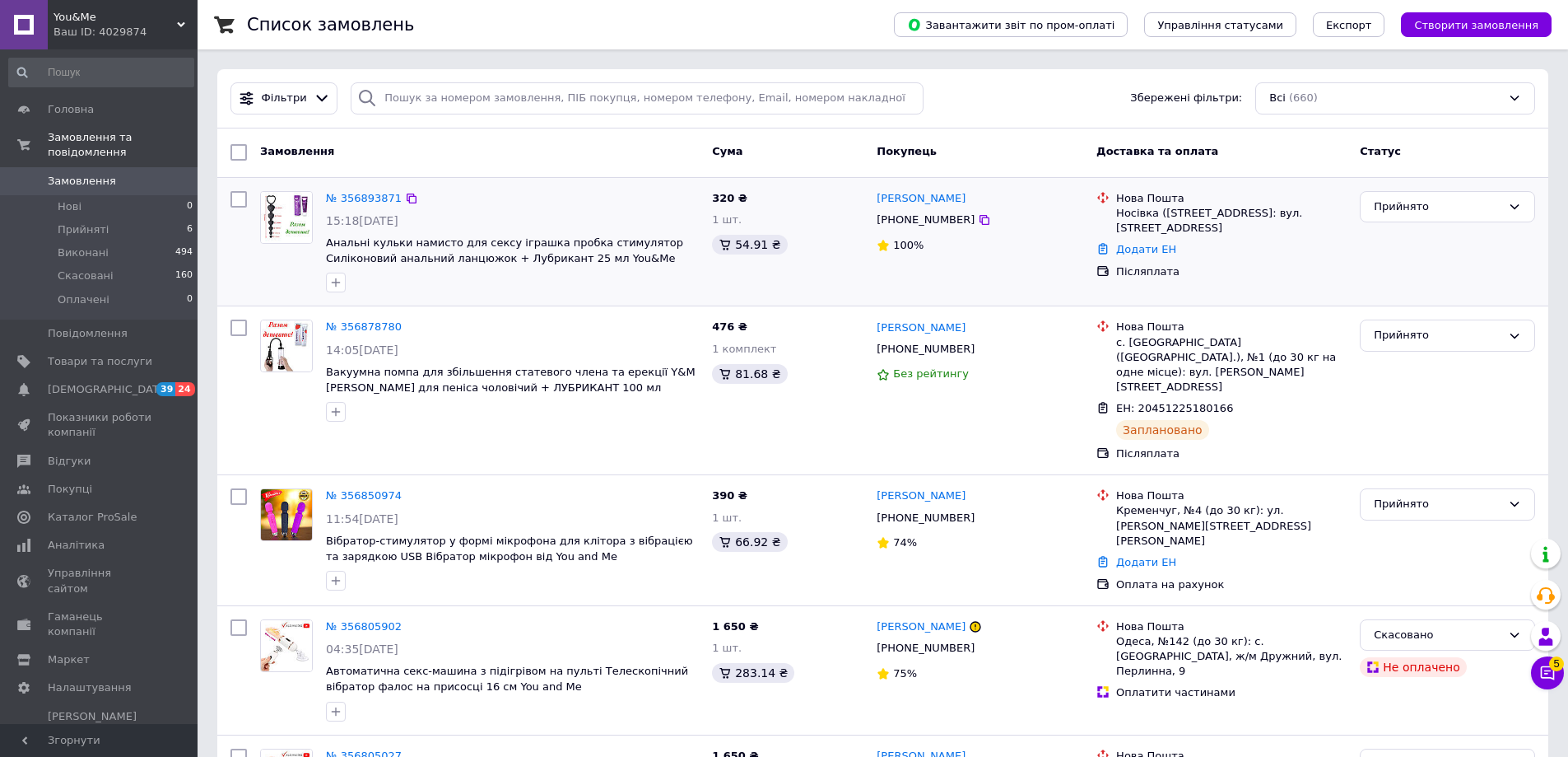
click at [367, 184] on div "№ 356893871 15:18, 12.08.2025 Анальні кульки намисто для сексу іграшка пробка с…" at bounding box center [512, 242] width 386 height 115
click at [361, 195] on link "№ 356893871" at bounding box center [364, 198] width 76 height 12
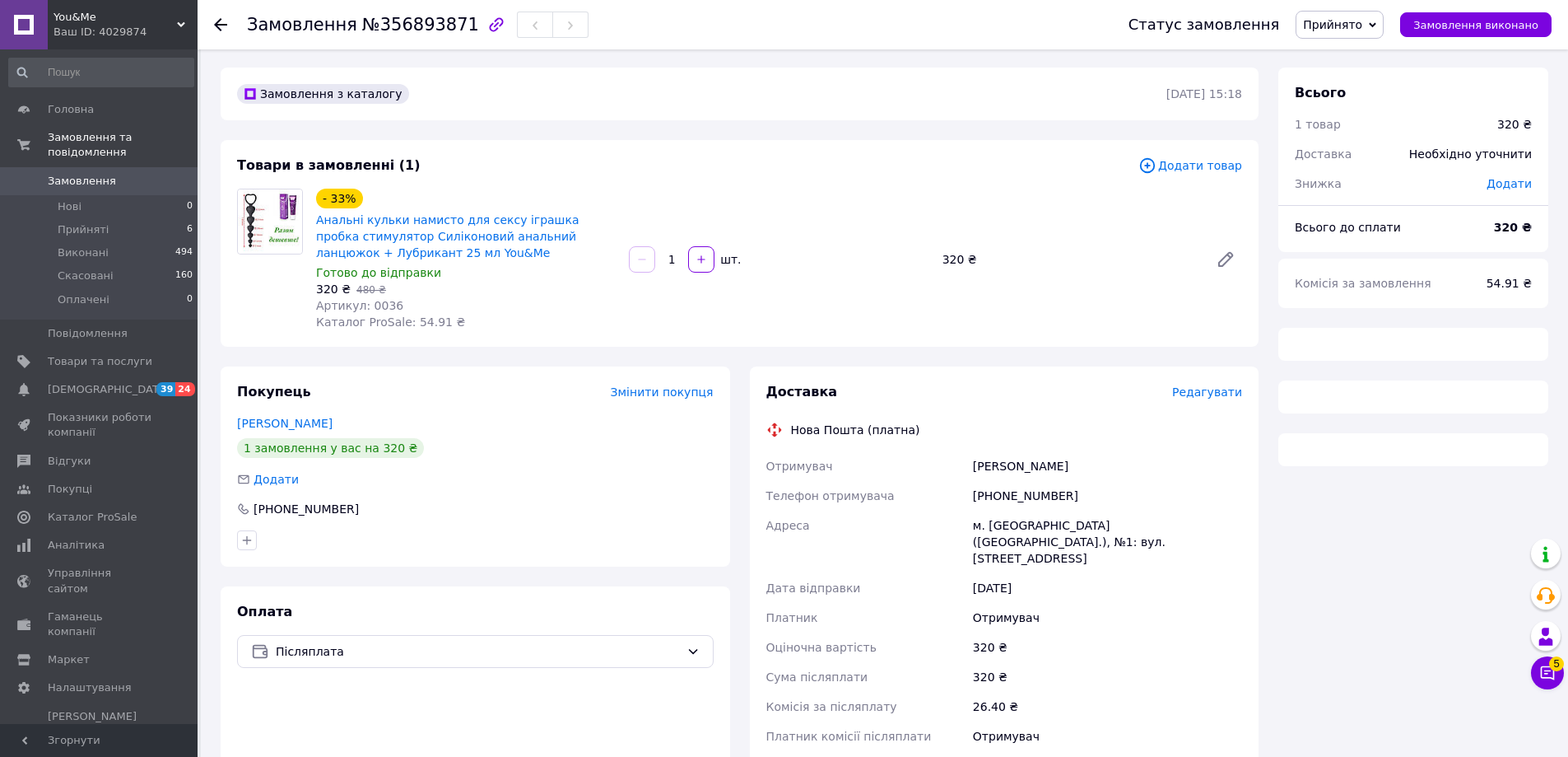
scroll to position [166, 0]
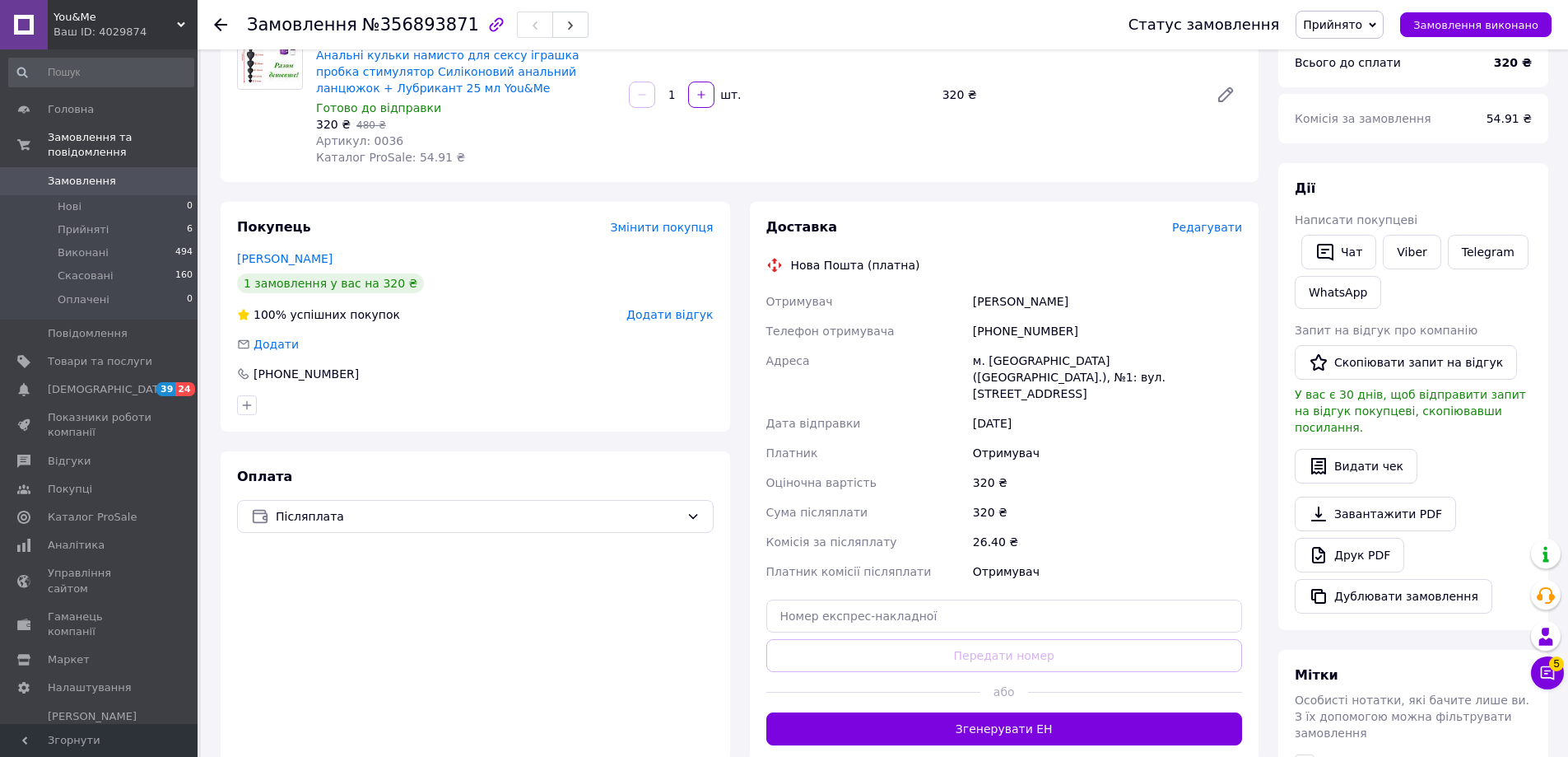
click at [969, 694] on div at bounding box center [873, 692] width 214 height 41
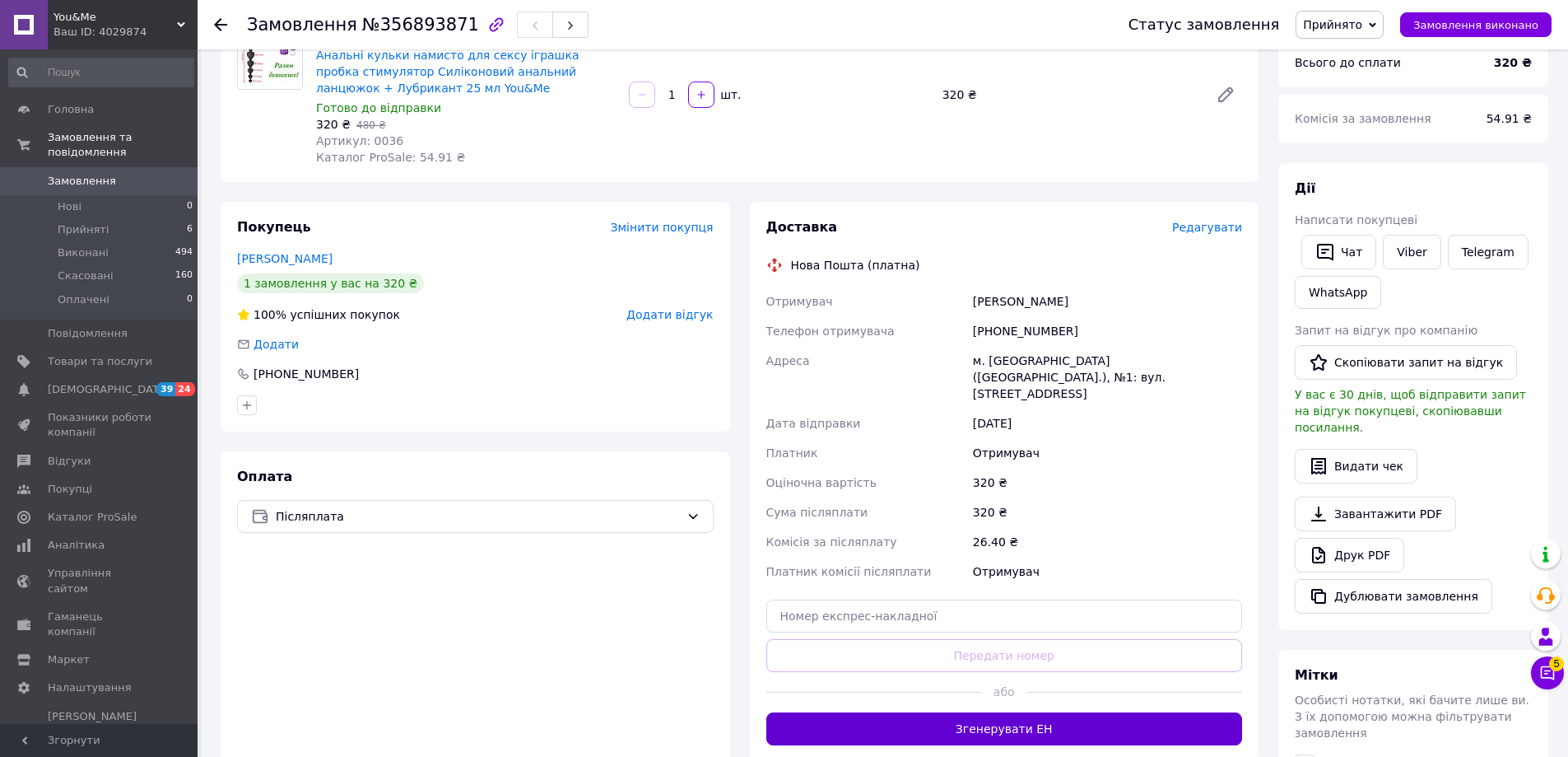
click at [966, 713] on button "Згенерувати ЕН" at bounding box center [1004, 729] width 476 height 33
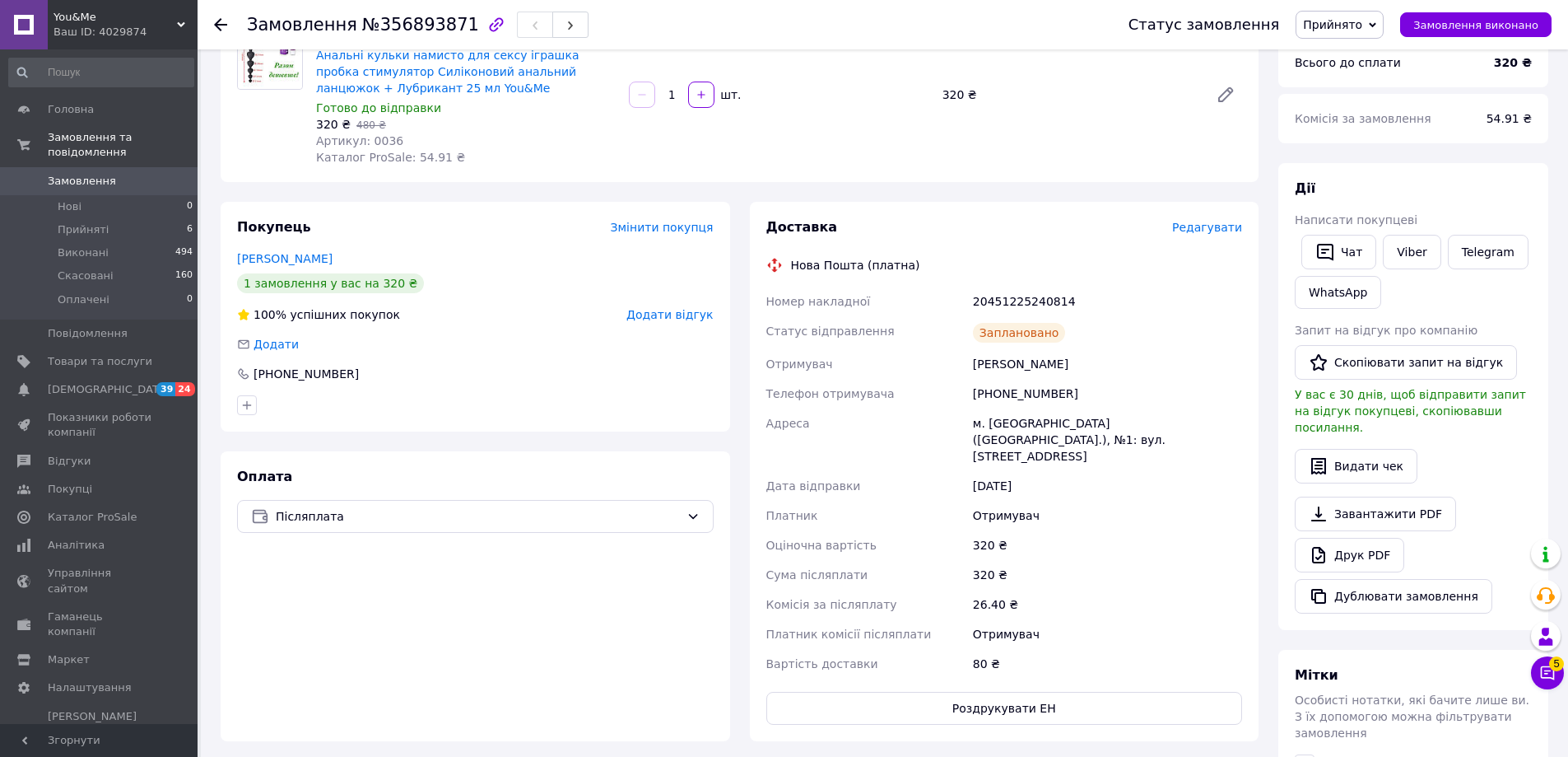
scroll to position [2, 0]
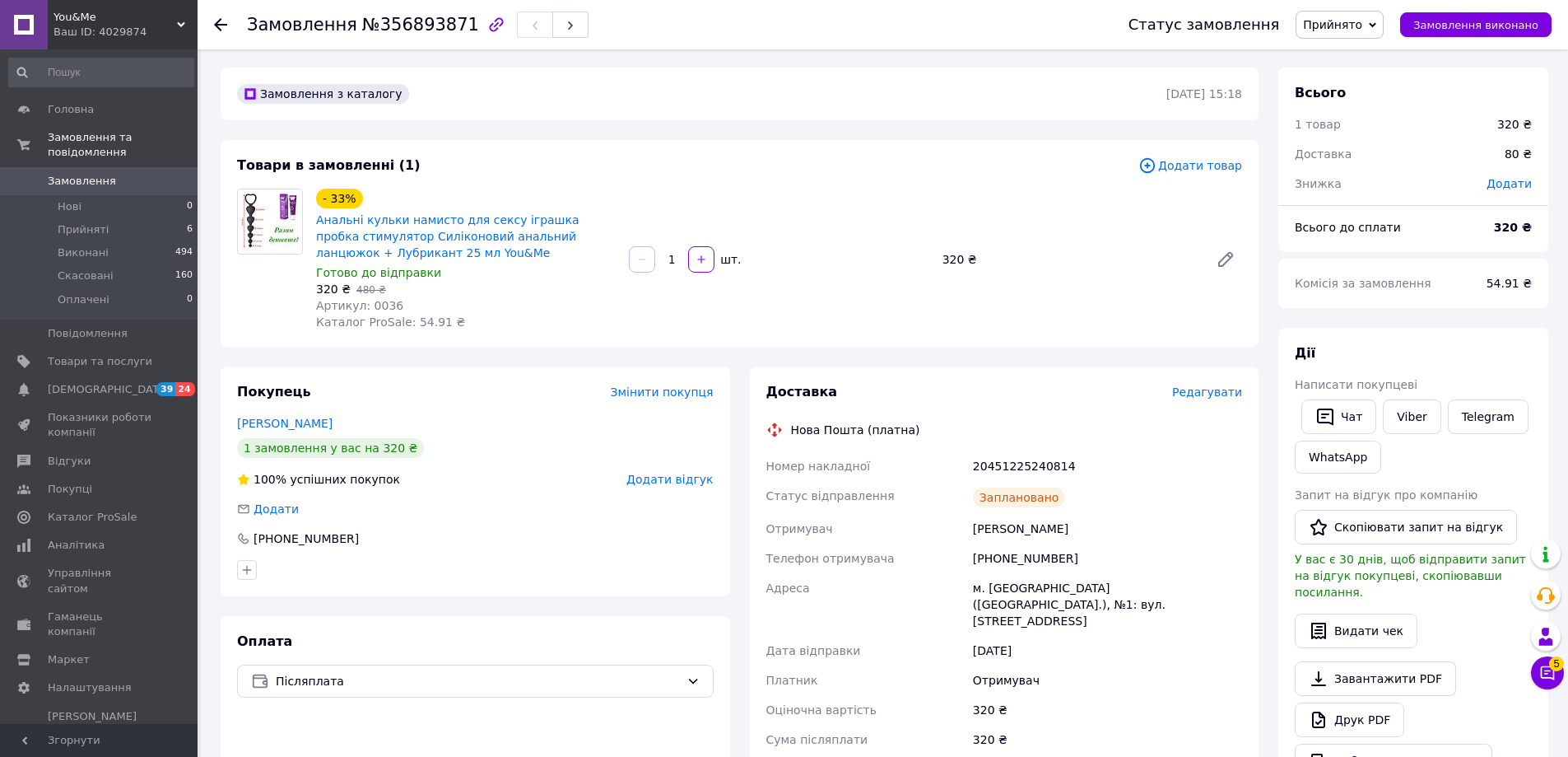
click at [1001, 470] on div "20451225240814" at bounding box center [1107, 465] width 276 height 29
copy div "20451225240814"
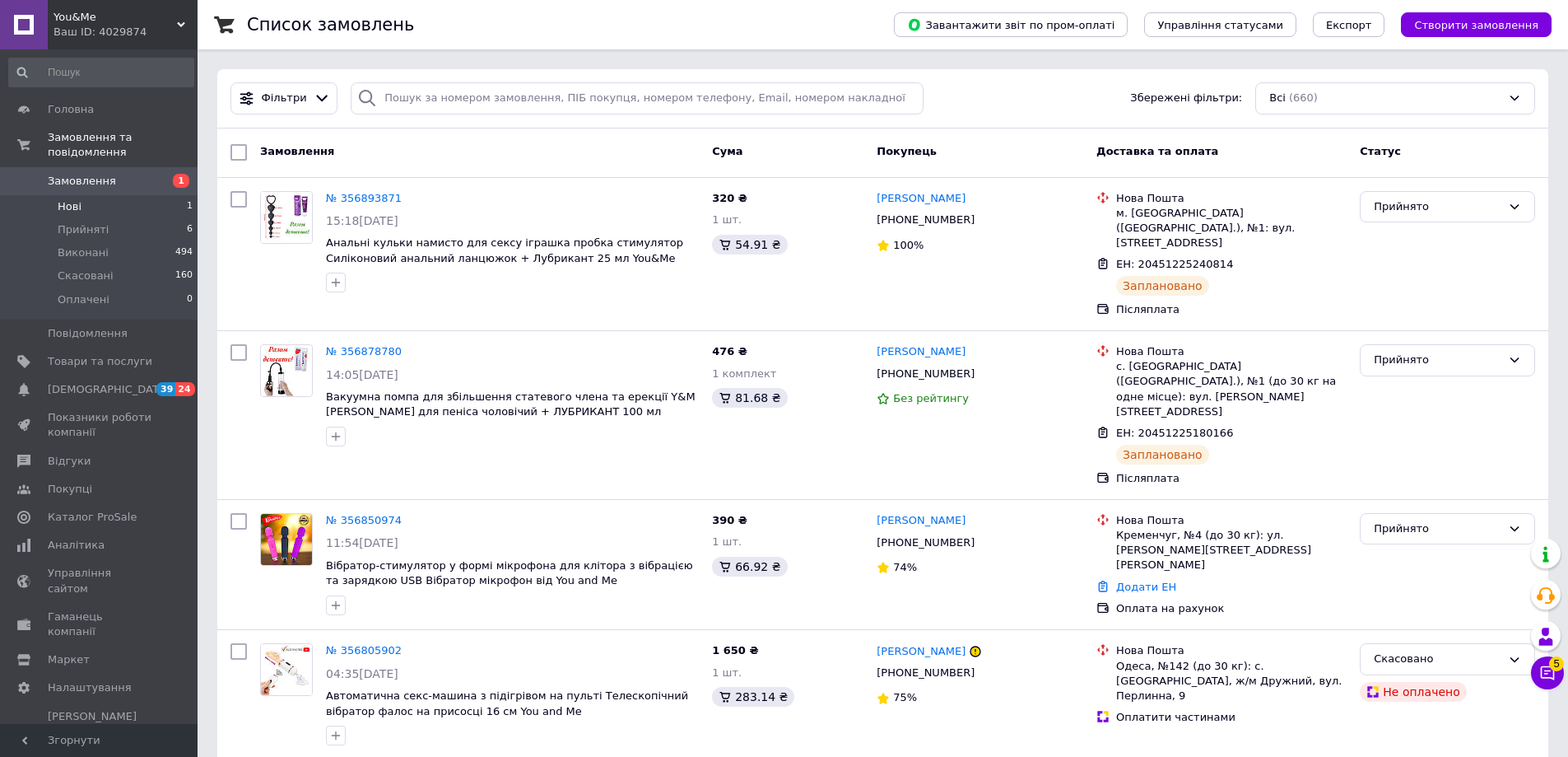
click at [79, 199] on span "Нові" at bounding box center [69, 207] width 24 height 15
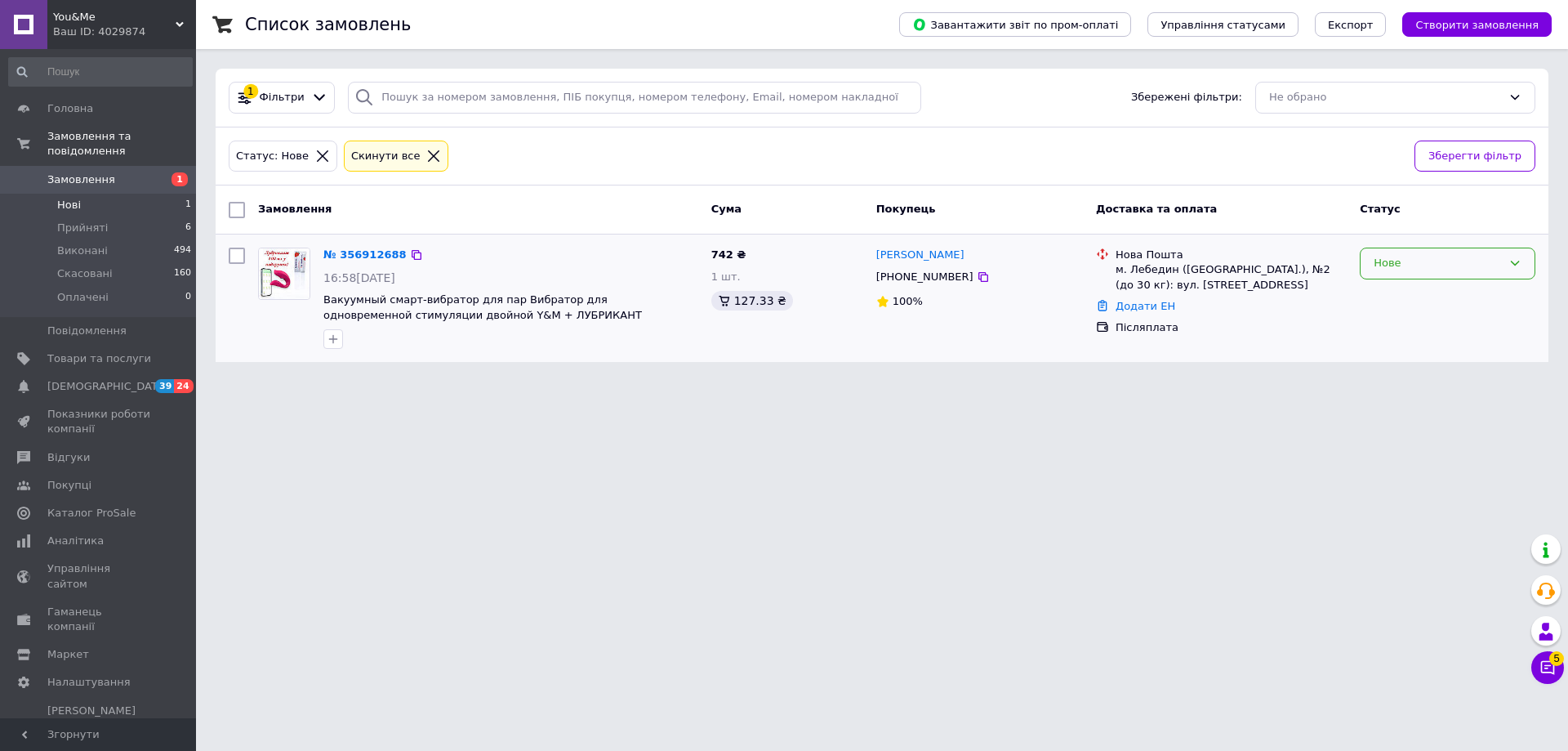
drag, startPoint x: 1433, startPoint y: 258, endPoint x: 1418, endPoint y: 277, distance: 24.2
click at [1434, 258] on div "Нове" at bounding box center [1437, 263] width 128 height 17
click at [1408, 293] on li "Прийнято" at bounding box center [1447, 297] width 174 height 30
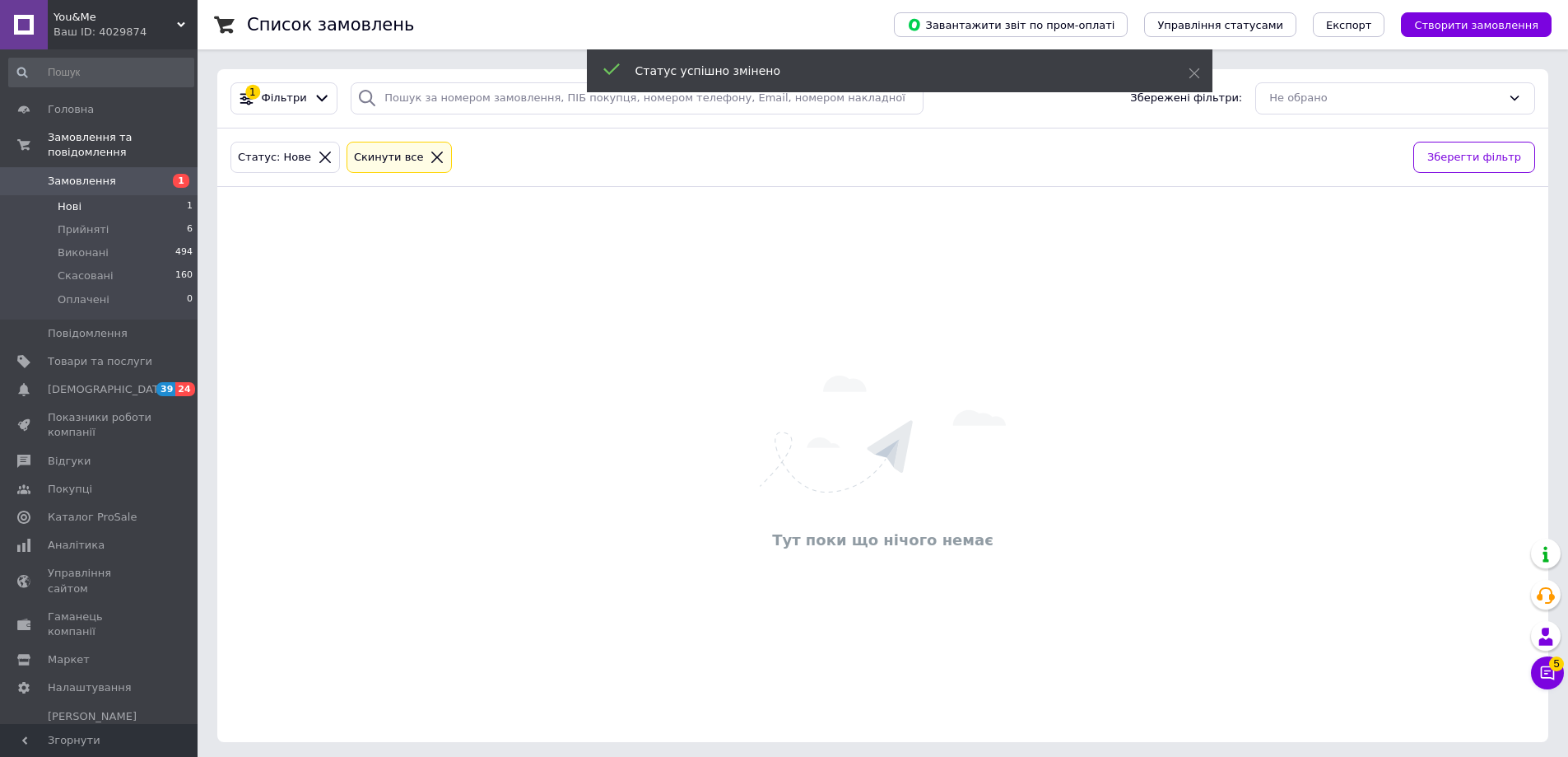
click at [125, 23] on span "You&Me" at bounding box center [115, 17] width 124 height 15
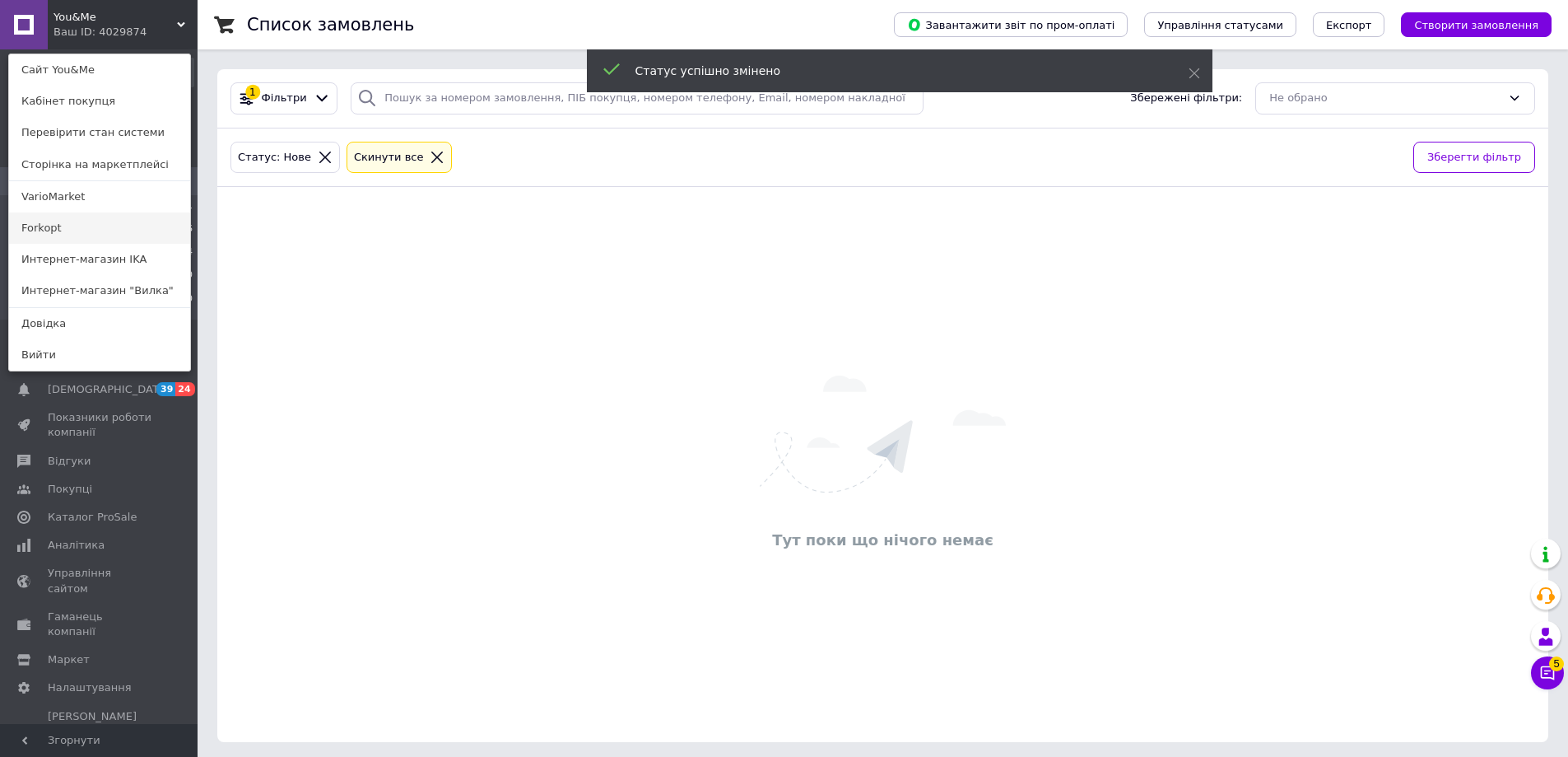
click at [96, 226] on link "Forkopt" at bounding box center [100, 228] width 181 height 31
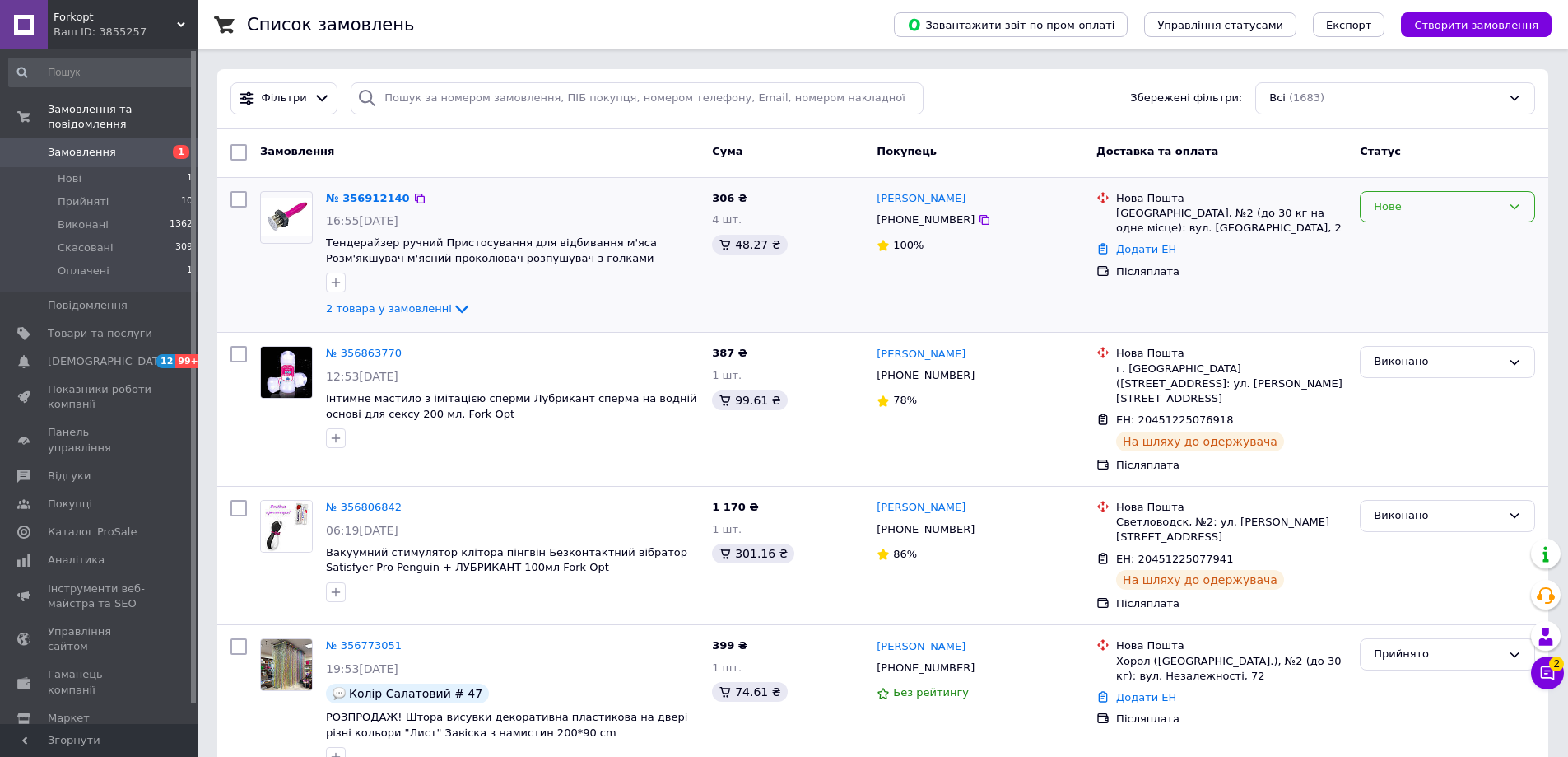
click at [1474, 208] on div "Нове" at bounding box center [1437, 207] width 128 height 17
click at [1425, 243] on li "Прийнято" at bounding box center [1447, 241] width 174 height 30
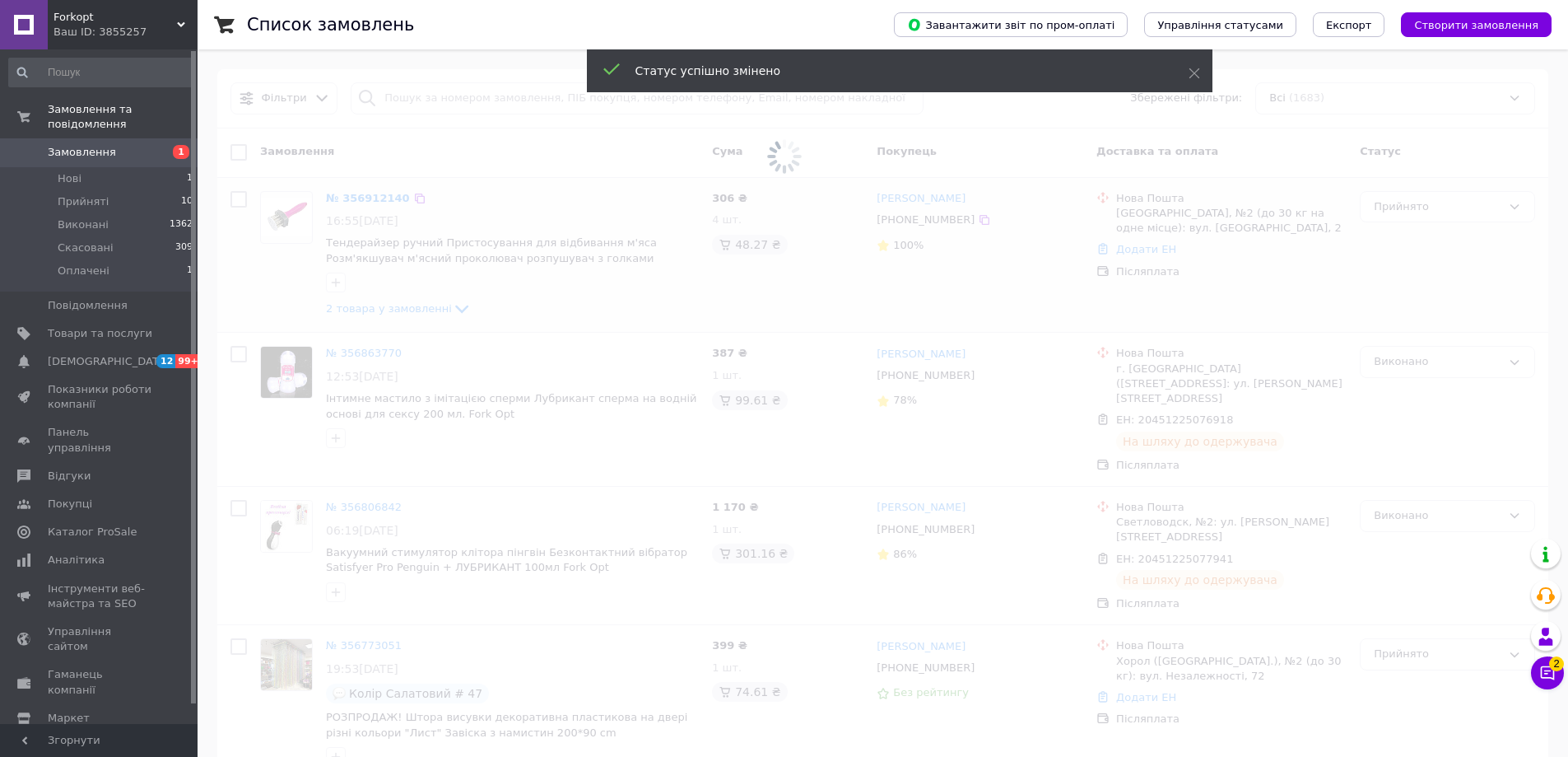
click at [967, 216] on span at bounding box center [784, 156] width 1568 height 313
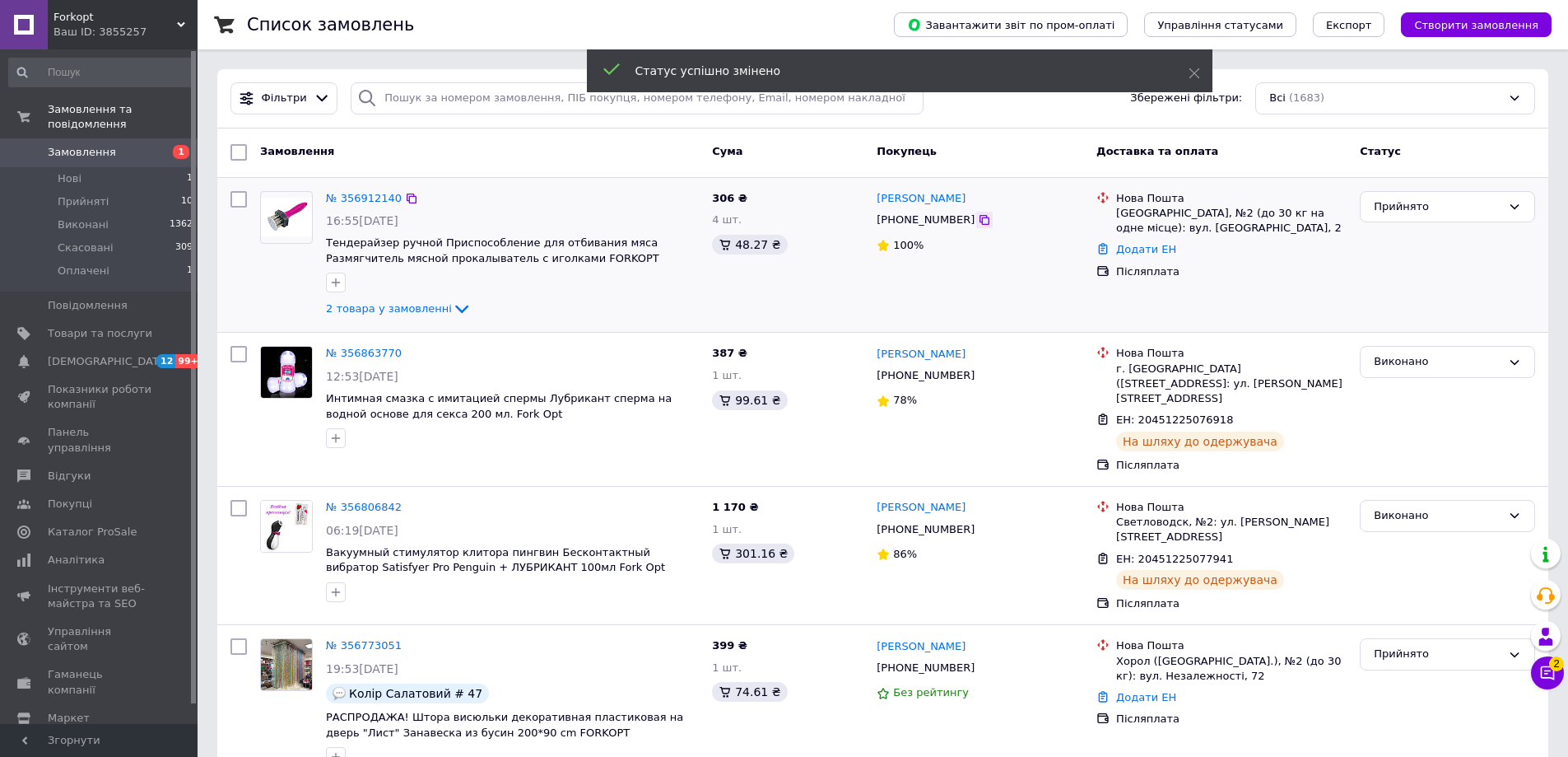
click at [978, 222] on icon at bounding box center [984, 220] width 13 height 13
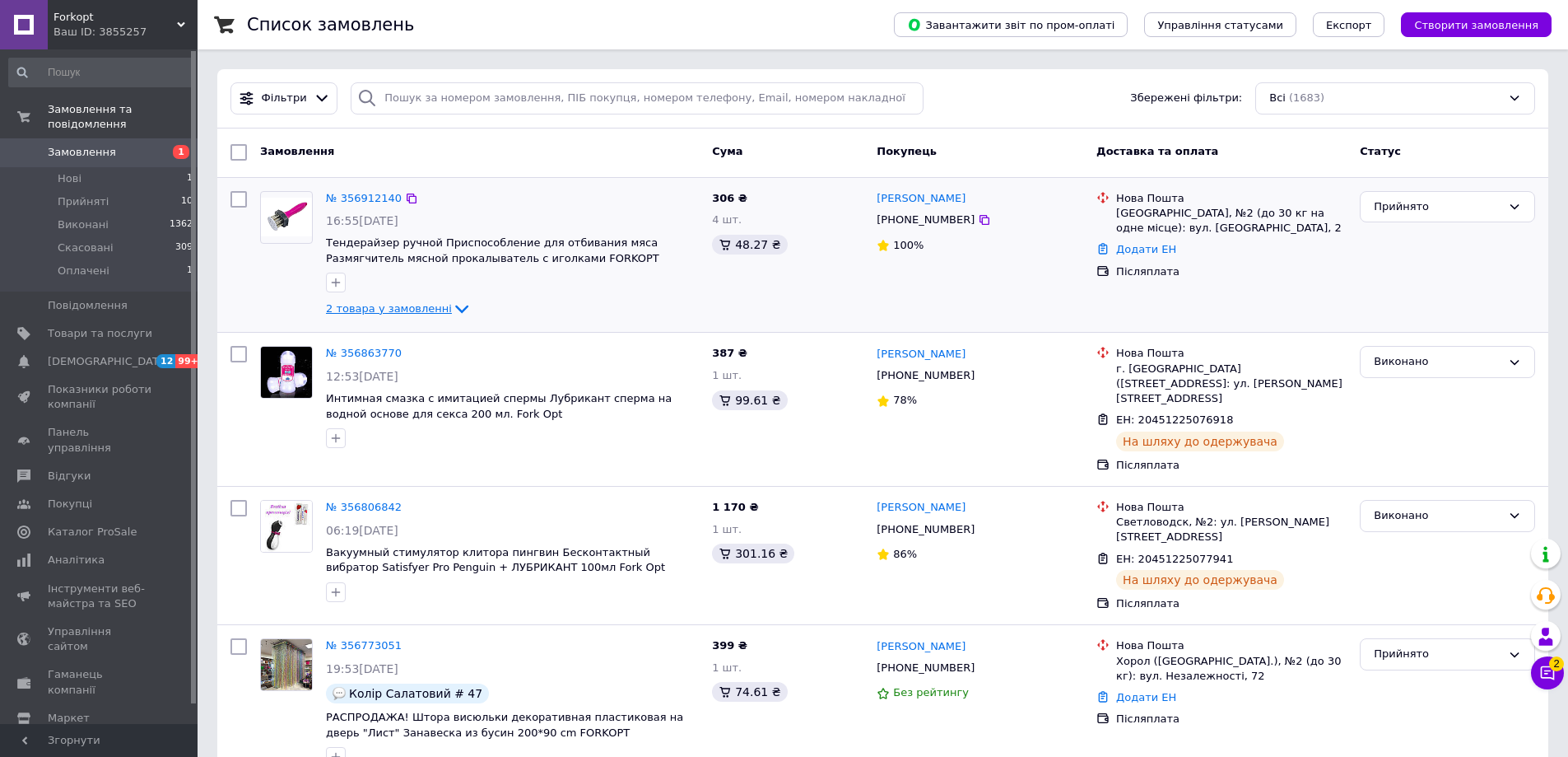
click at [361, 309] on span "2 товара у замовленні" at bounding box center [388, 308] width 126 height 12
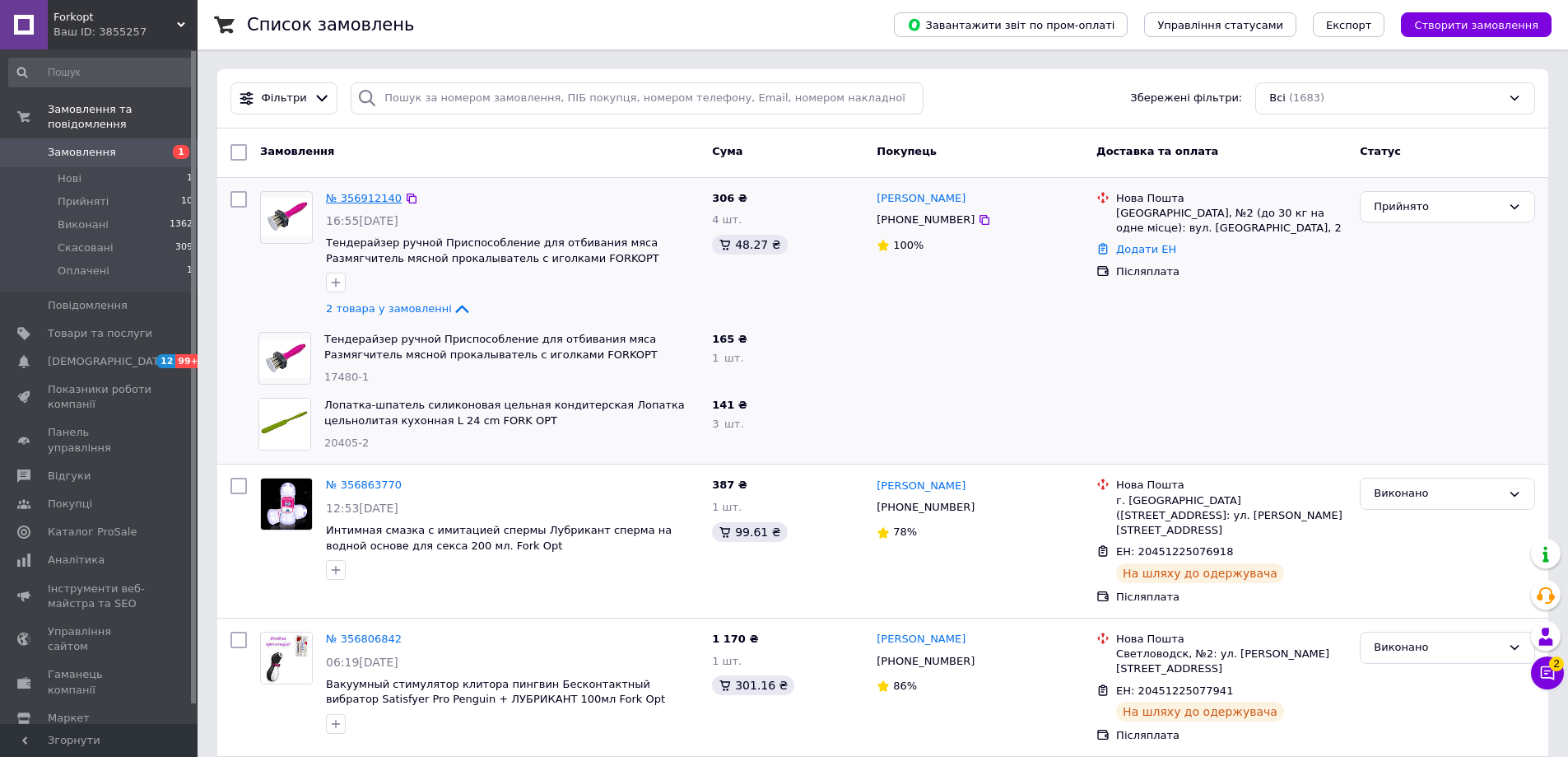
click at [367, 198] on link "№ 356912140" at bounding box center [364, 198] width 76 height 12
